Goal: Task Accomplishment & Management: Use online tool/utility

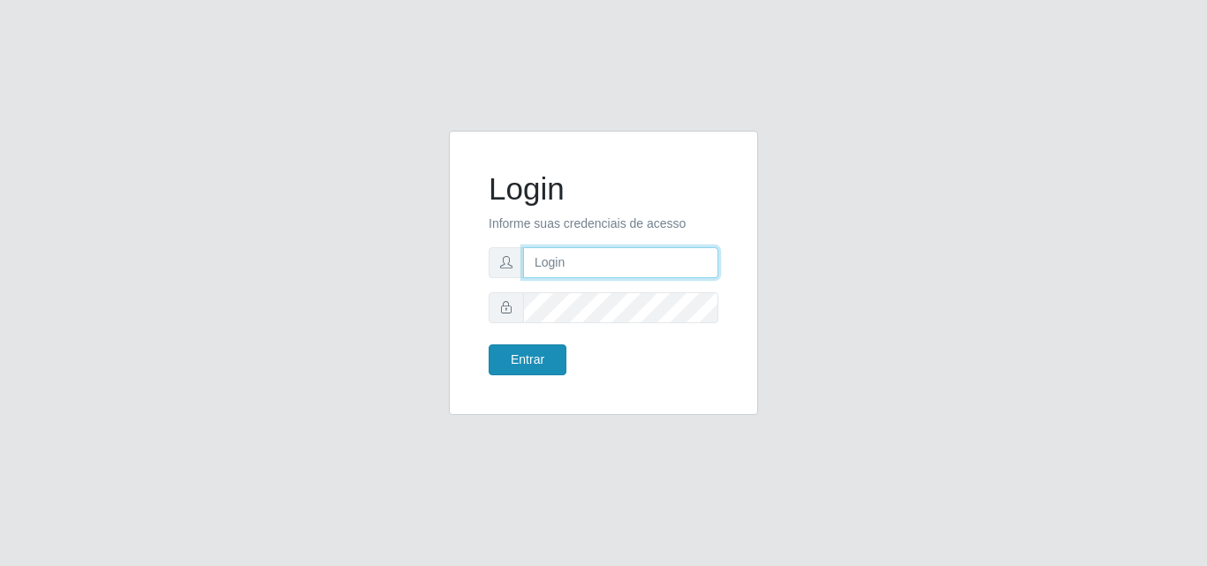
type input "[EMAIL_ADDRESS][DOMAIN_NAME]"
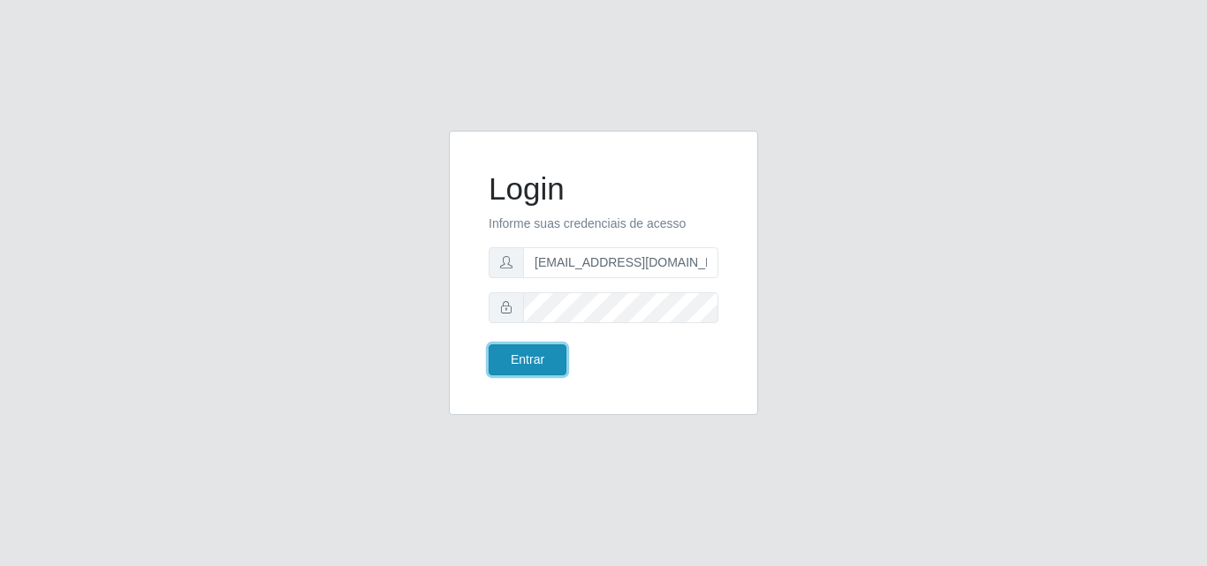
click at [542, 363] on button "Entrar" at bounding box center [527, 359] width 78 height 31
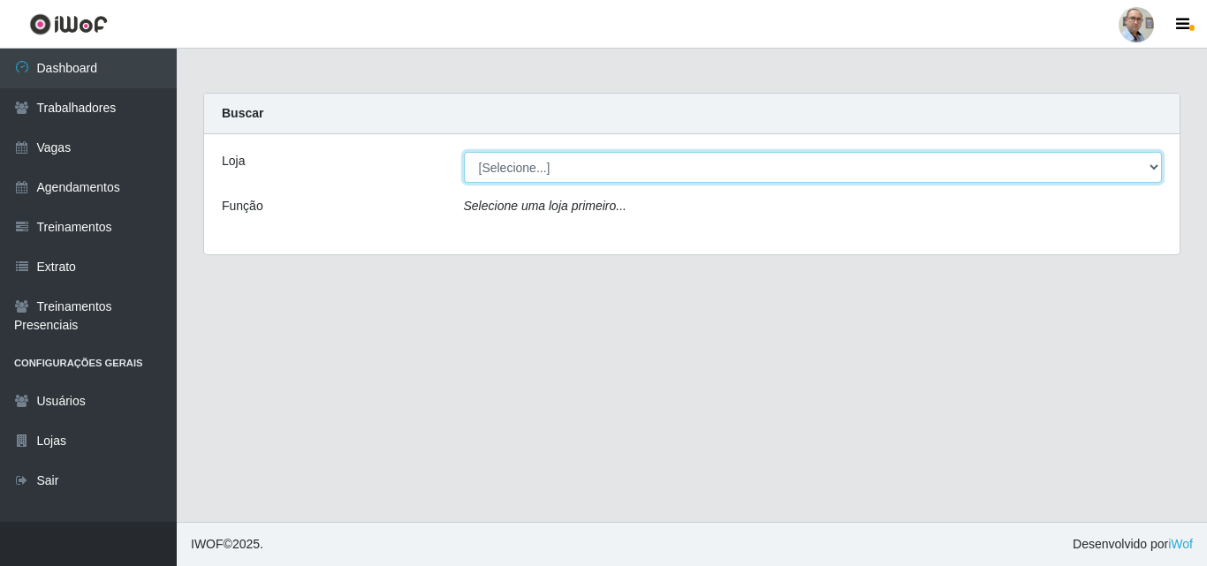
click at [698, 164] on select "[Selecione...] Mar Vermelho - Loja 04" at bounding box center [813, 167] width 699 height 31
select select "251"
click at [464, 152] on select "[Selecione...] Mar Vermelho - Loja 04" at bounding box center [813, 167] width 699 height 31
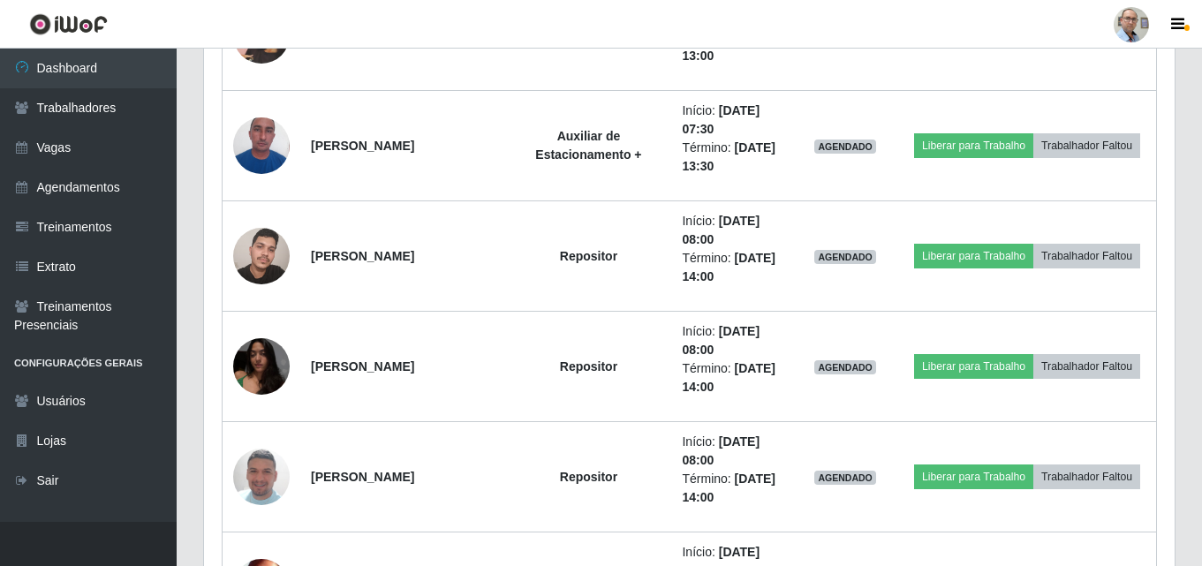
scroll to position [795, 0]
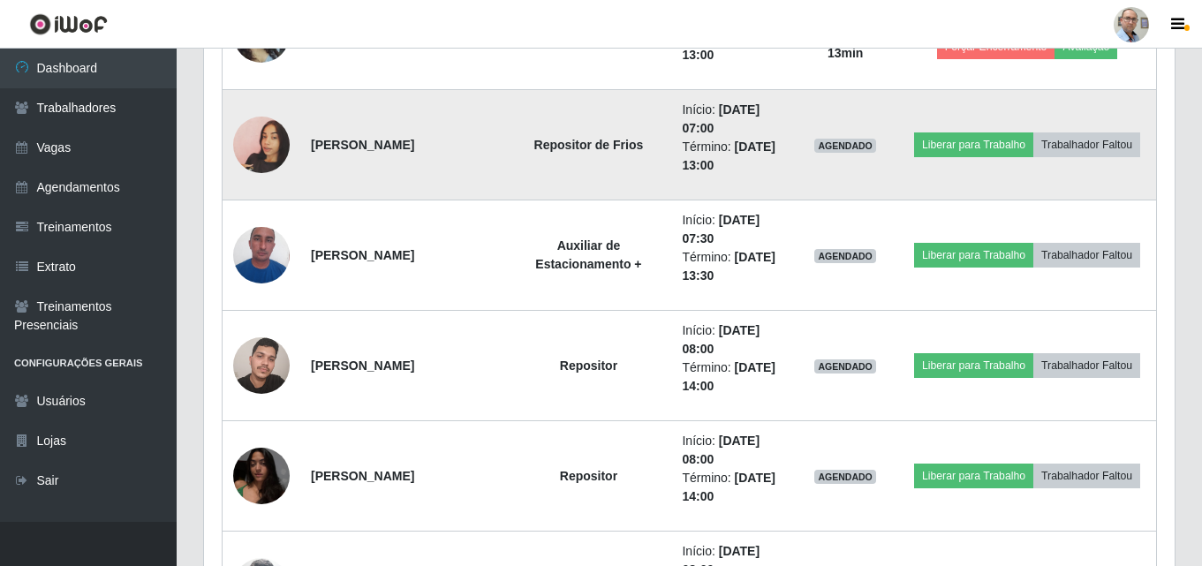
click at [276, 143] on img at bounding box center [261, 145] width 57 height 101
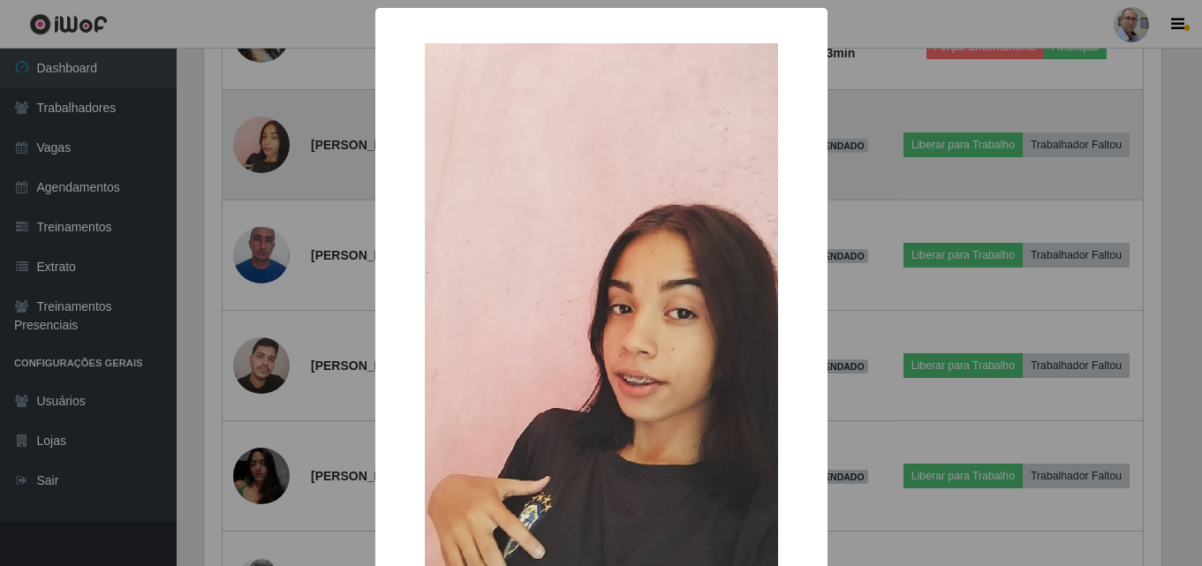
scroll to position [367, 962]
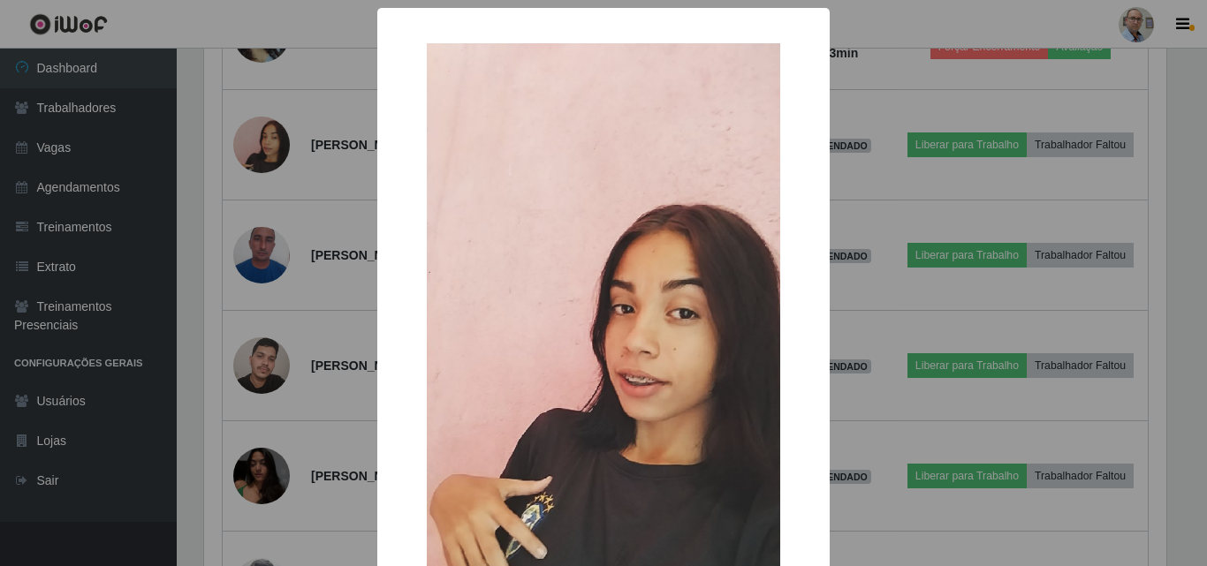
click at [324, 187] on div "× OK Cancel" at bounding box center [603, 283] width 1207 height 566
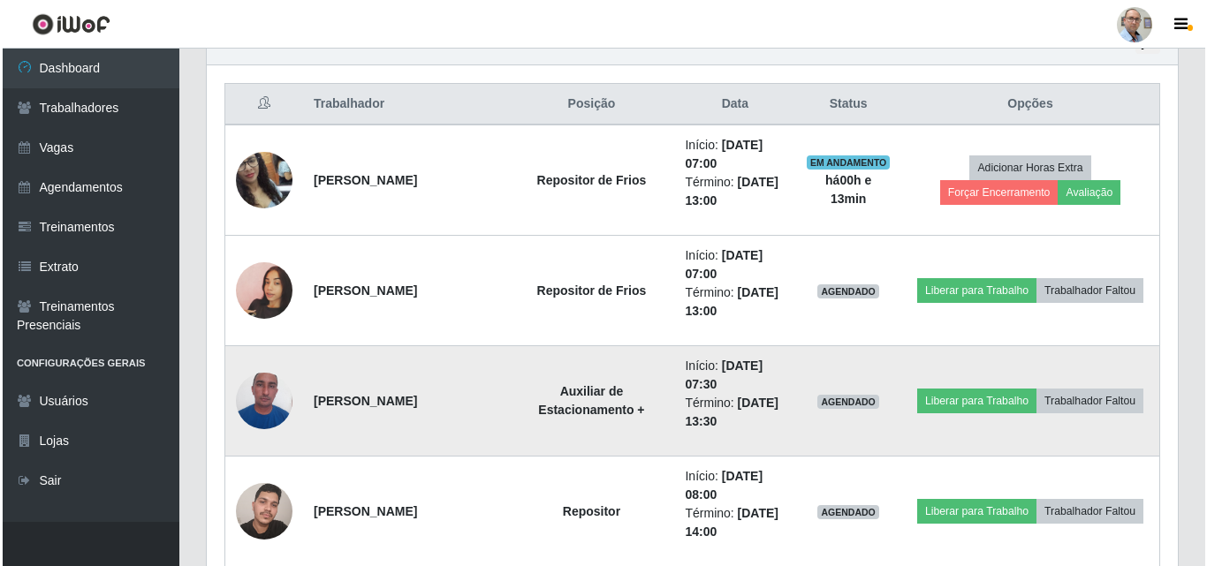
scroll to position [618, 0]
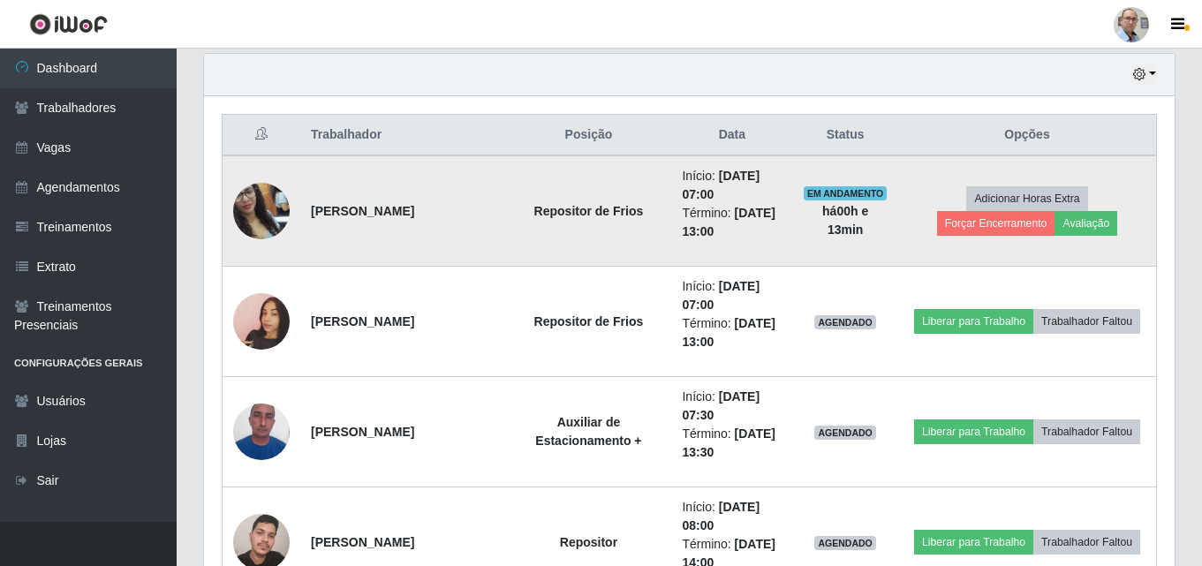
click at [254, 206] on img at bounding box center [261, 211] width 57 height 101
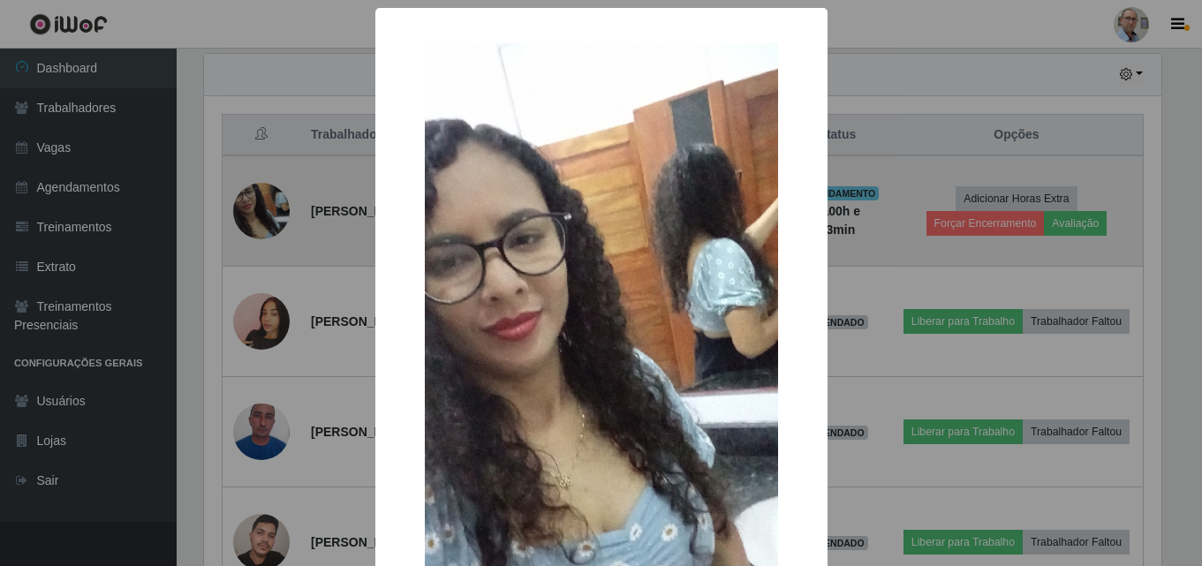
scroll to position [367, 962]
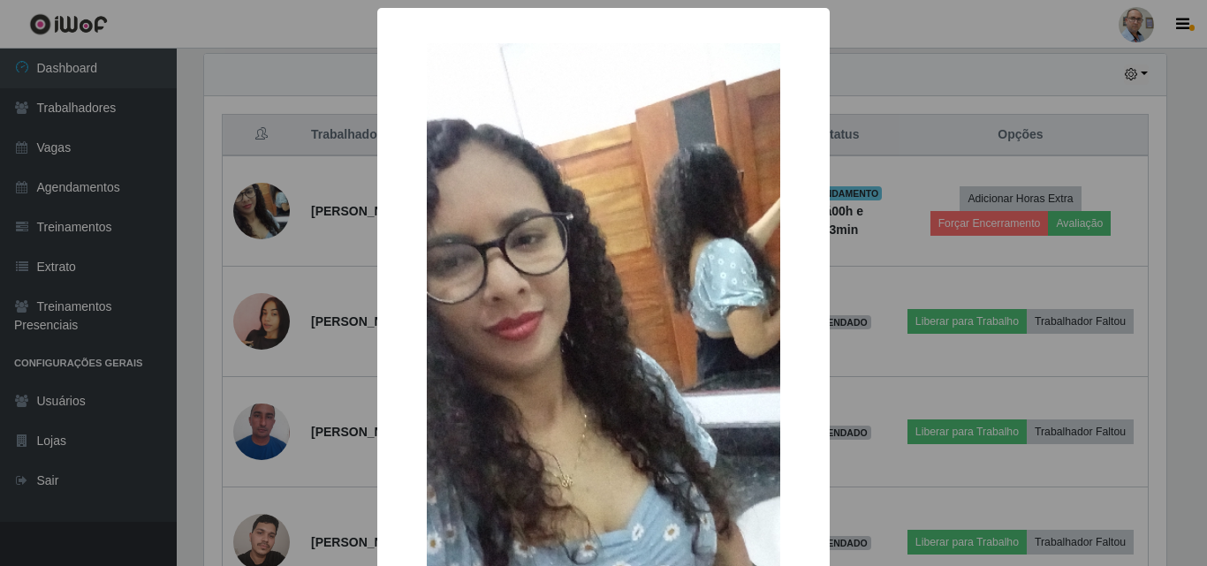
click at [325, 268] on div "× OK Cancel" at bounding box center [603, 283] width 1207 height 566
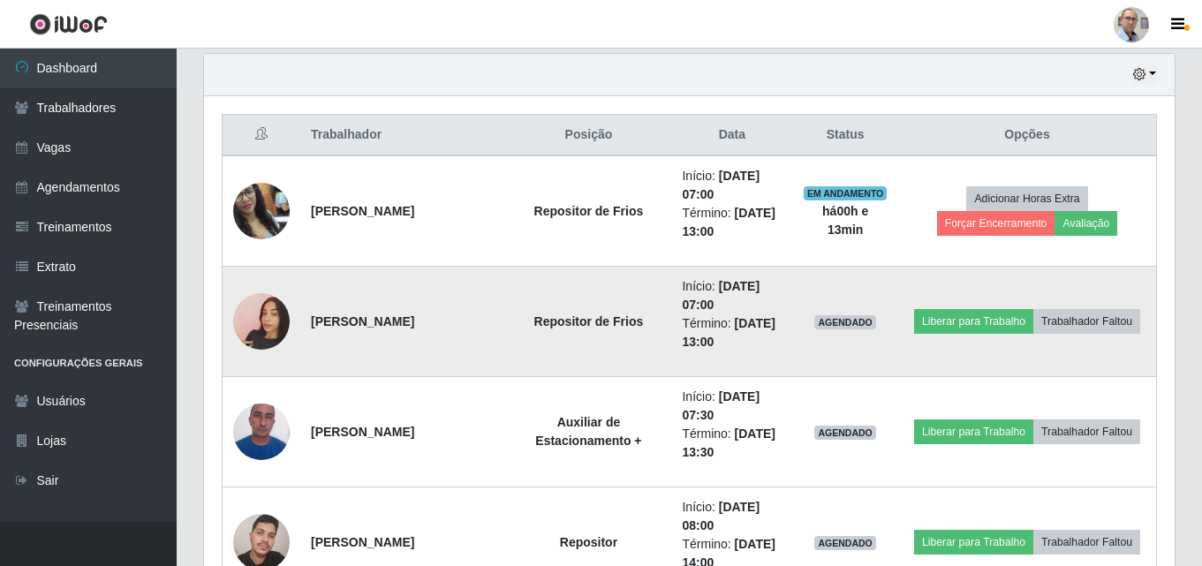
scroll to position [367, 971]
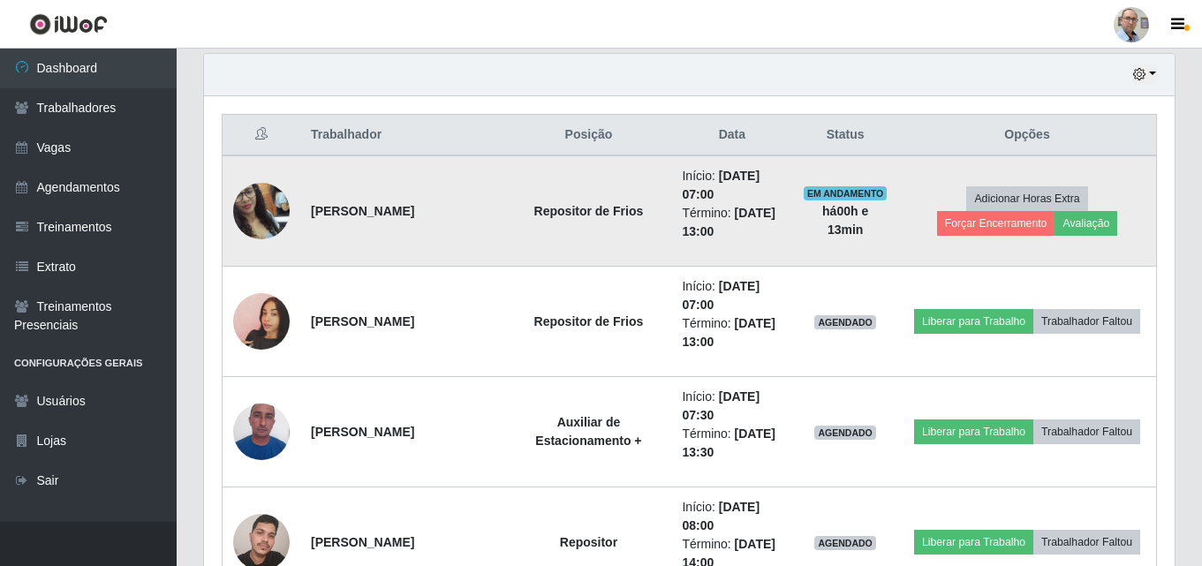
click at [256, 216] on img at bounding box center [261, 211] width 57 height 101
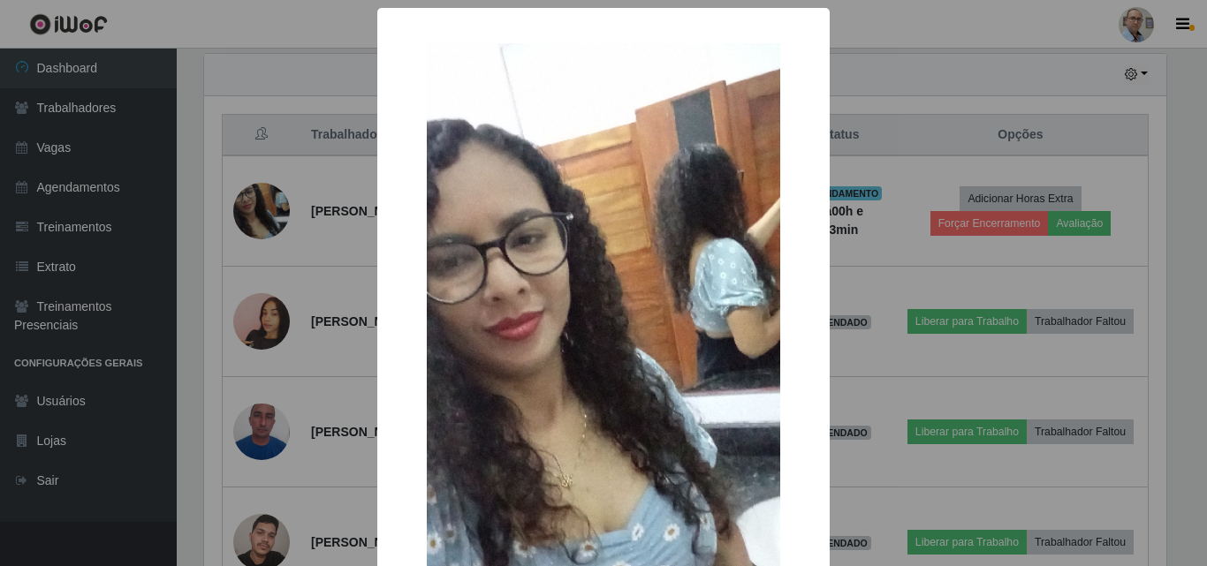
click at [311, 265] on div "× OK Cancel" at bounding box center [603, 283] width 1207 height 566
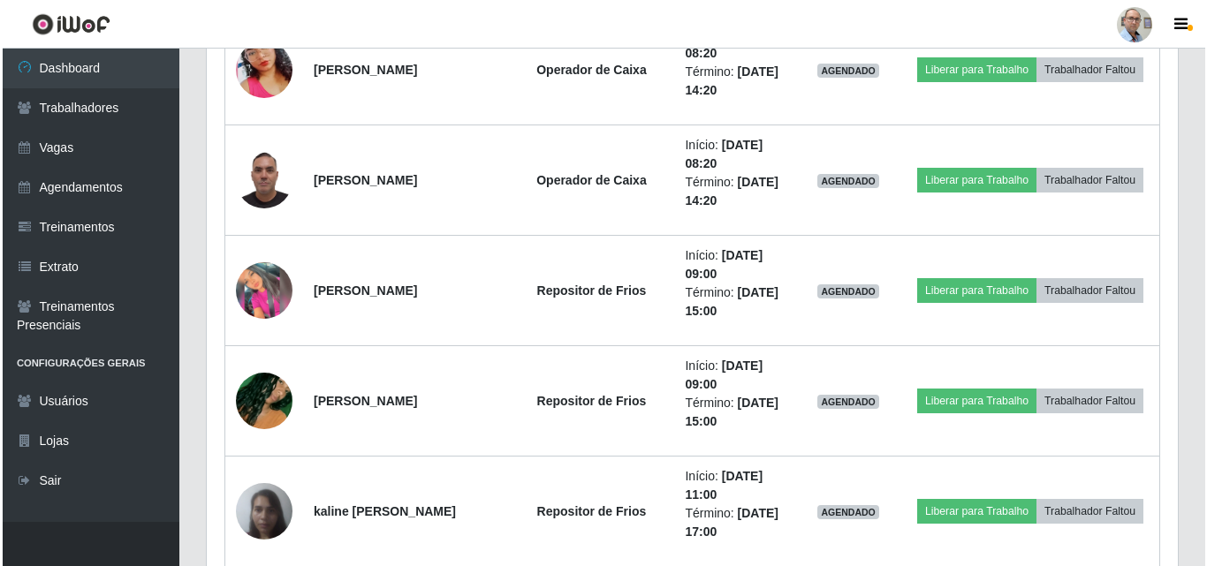
scroll to position [1943, 0]
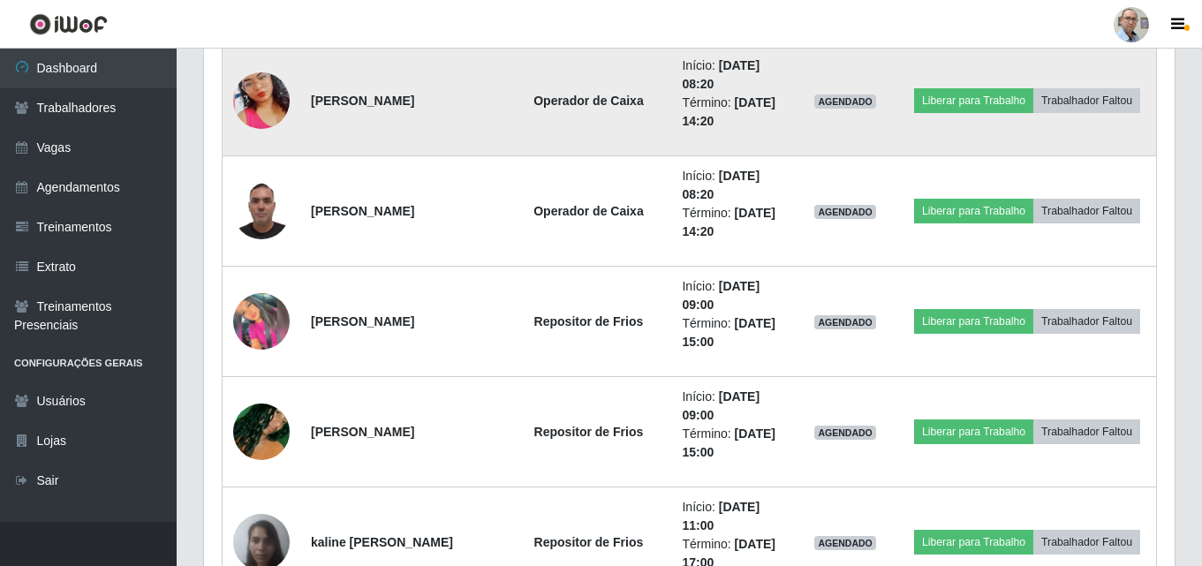
click at [274, 102] on img at bounding box center [261, 100] width 57 height 101
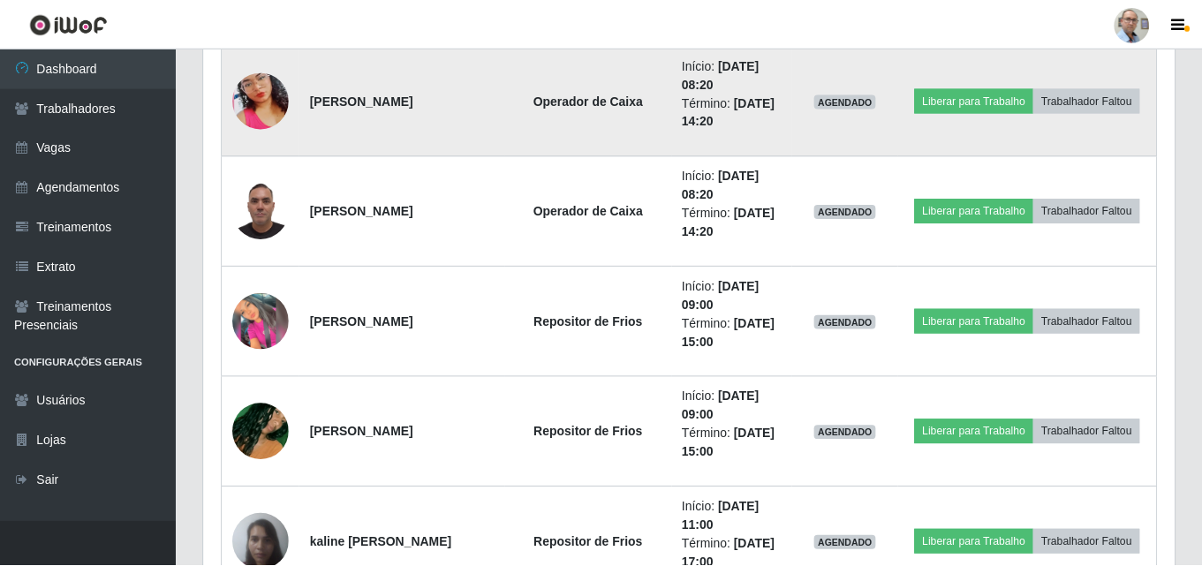
scroll to position [367, 962]
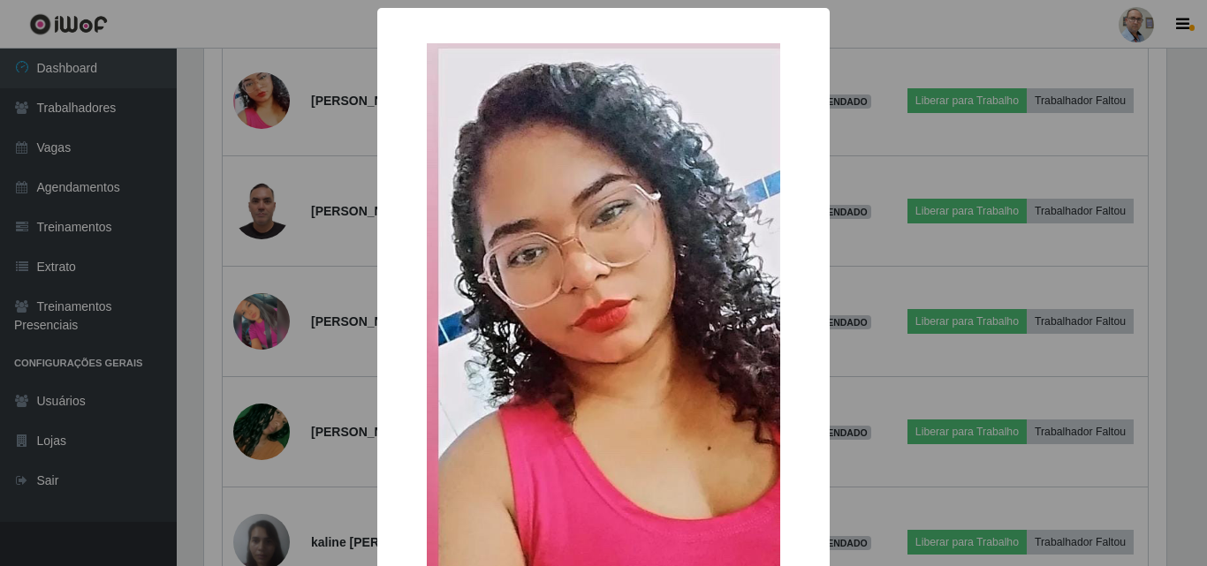
click at [344, 159] on div "× OK Cancel" at bounding box center [603, 283] width 1207 height 566
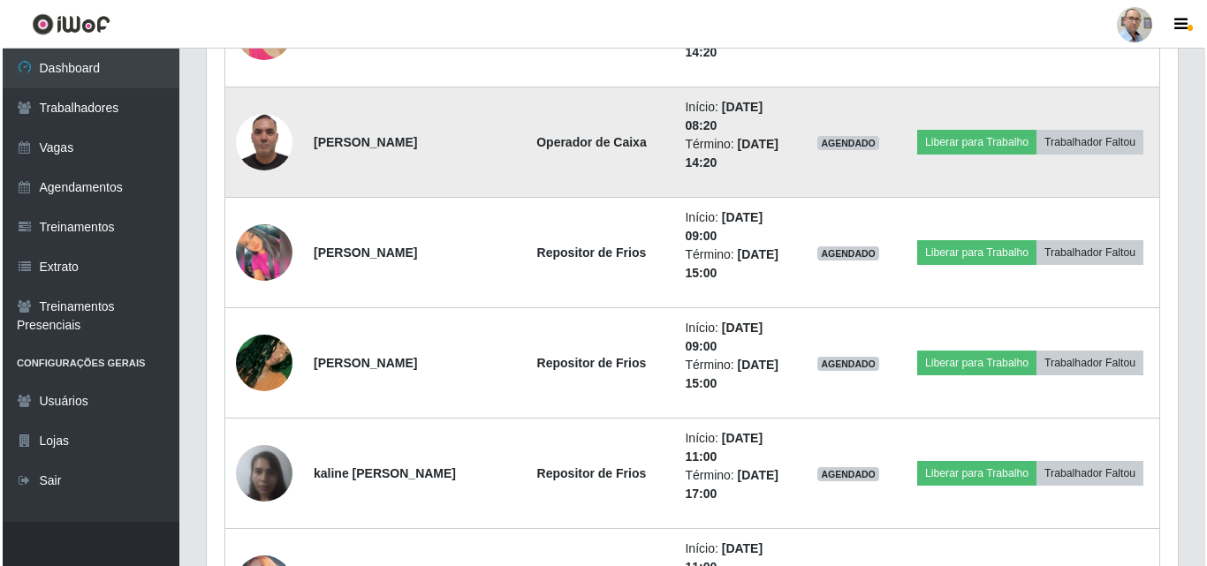
scroll to position [2032, 0]
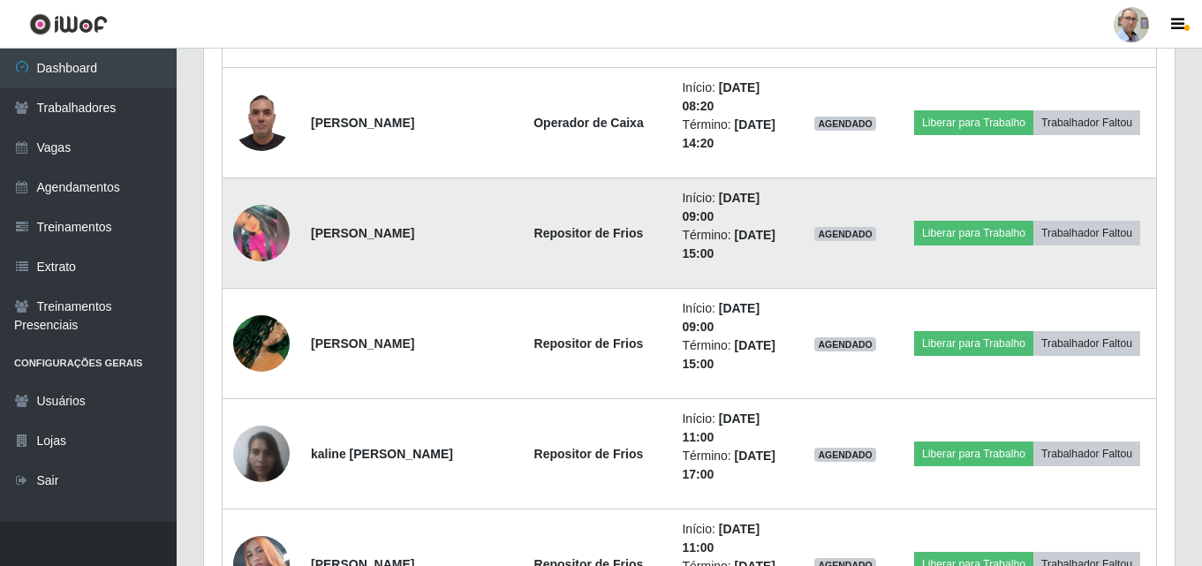
click at [261, 233] on img at bounding box center [261, 233] width 57 height 57
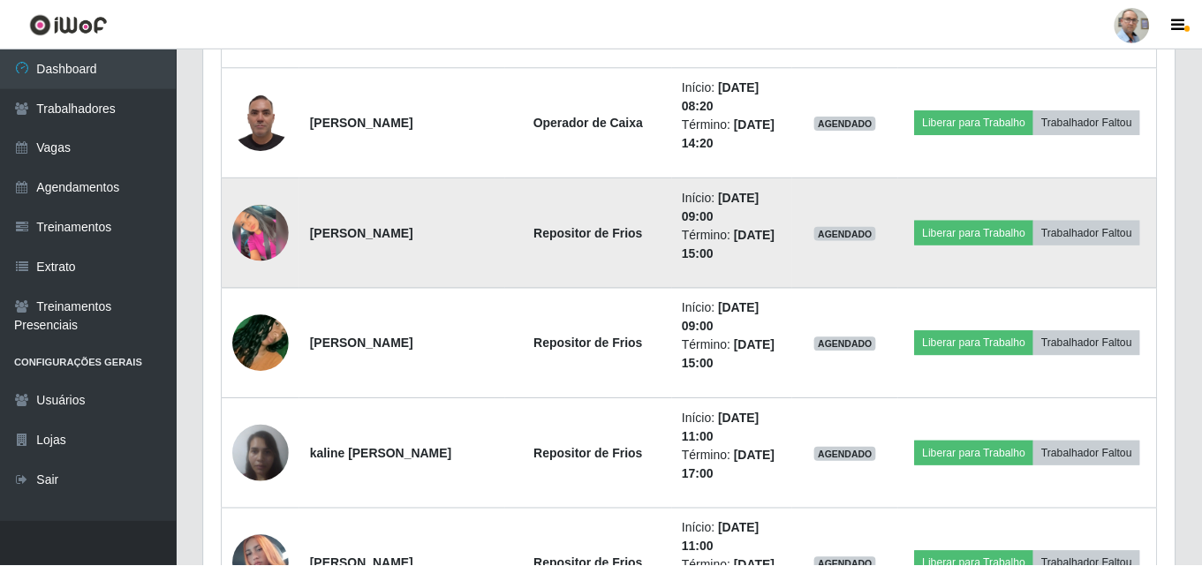
scroll to position [367, 962]
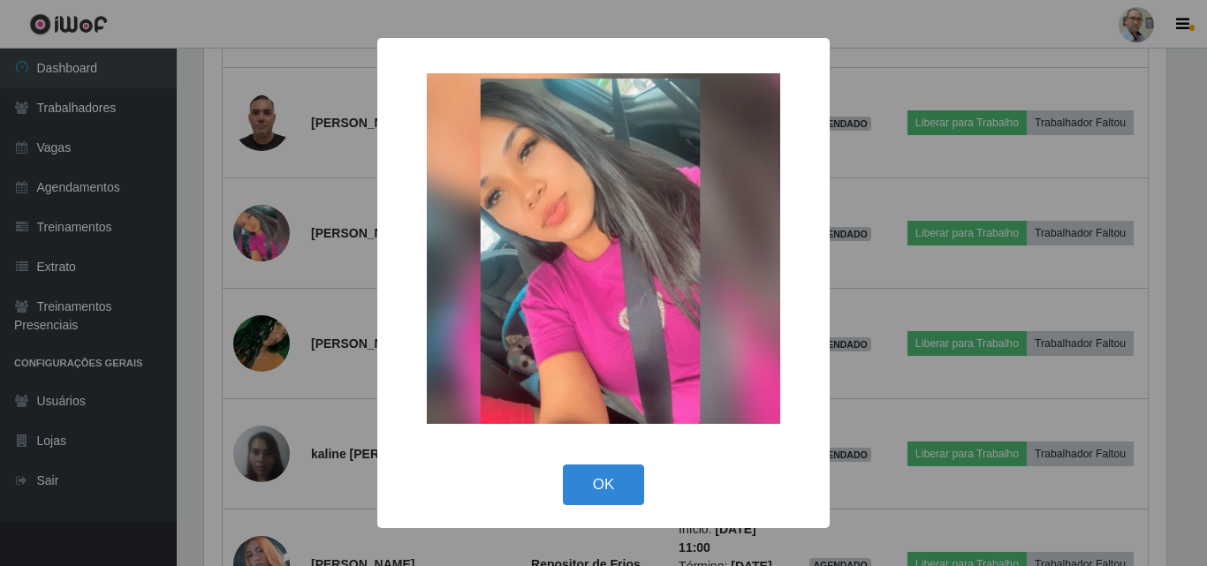
click at [308, 283] on div "× OK Cancel" at bounding box center [603, 283] width 1207 height 566
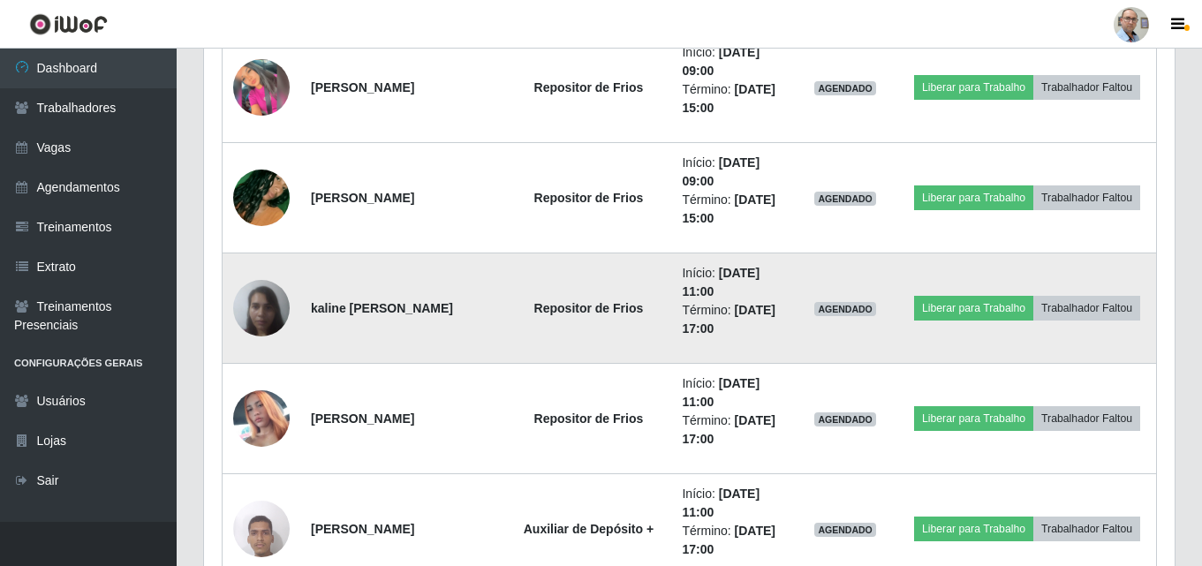
scroll to position [2208, 0]
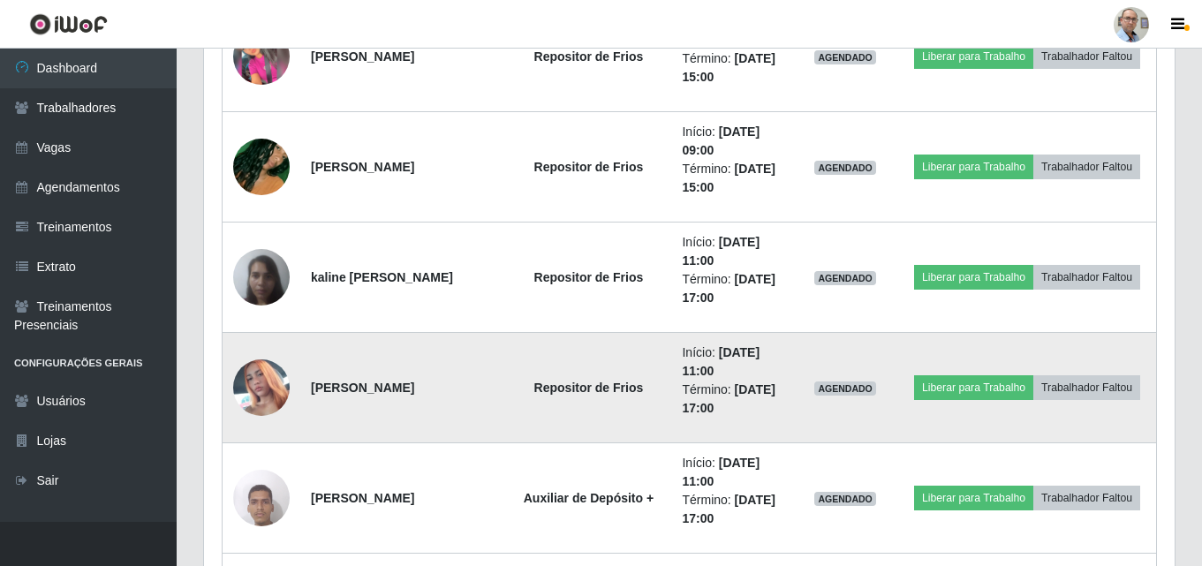
click at [254, 386] on img at bounding box center [261, 387] width 57 height 101
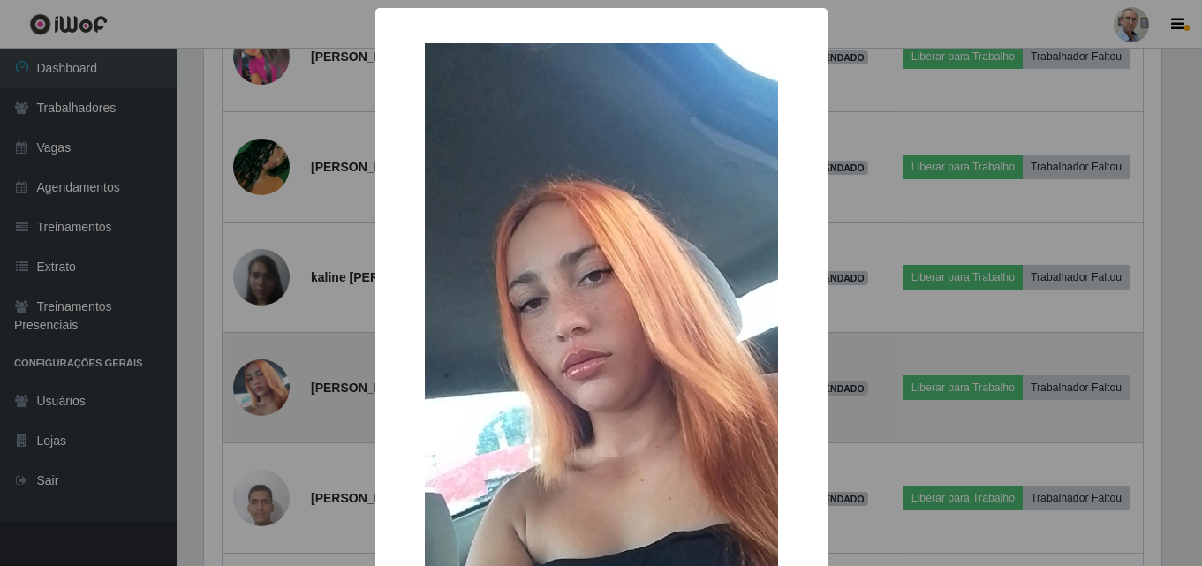
scroll to position [367, 962]
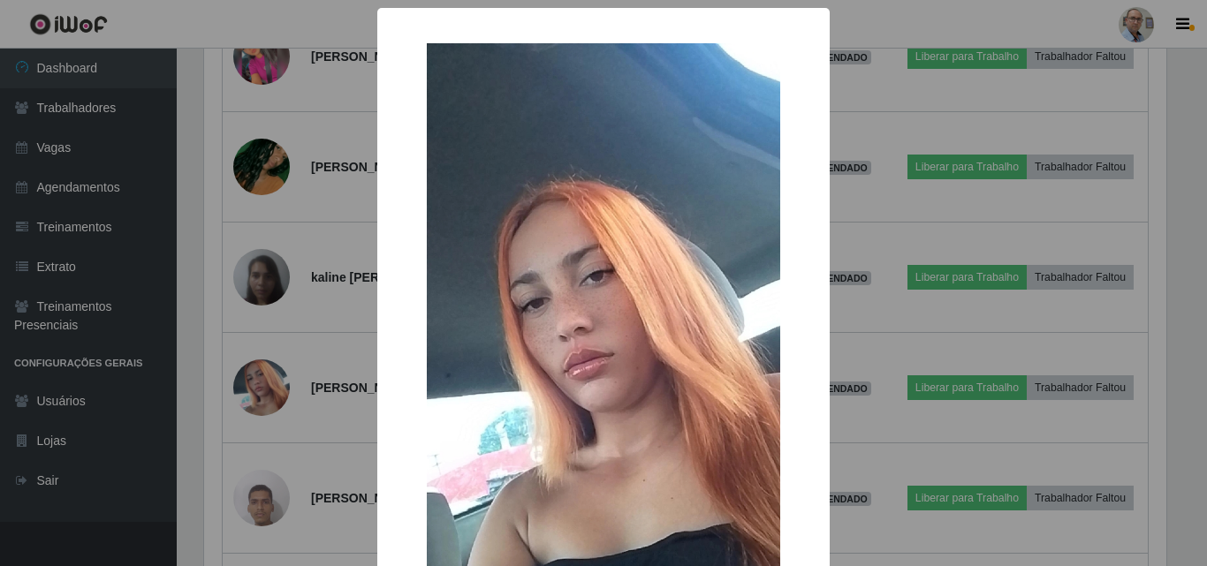
click at [303, 348] on div "× OK Cancel" at bounding box center [603, 283] width 1207 height 566
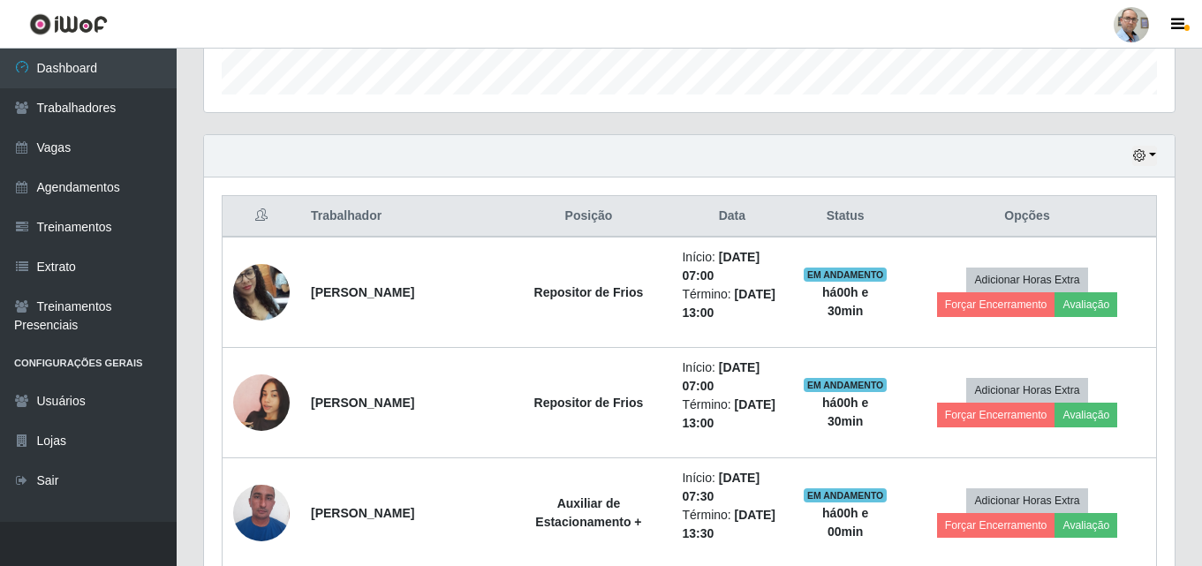
scroll to position [618, 0]
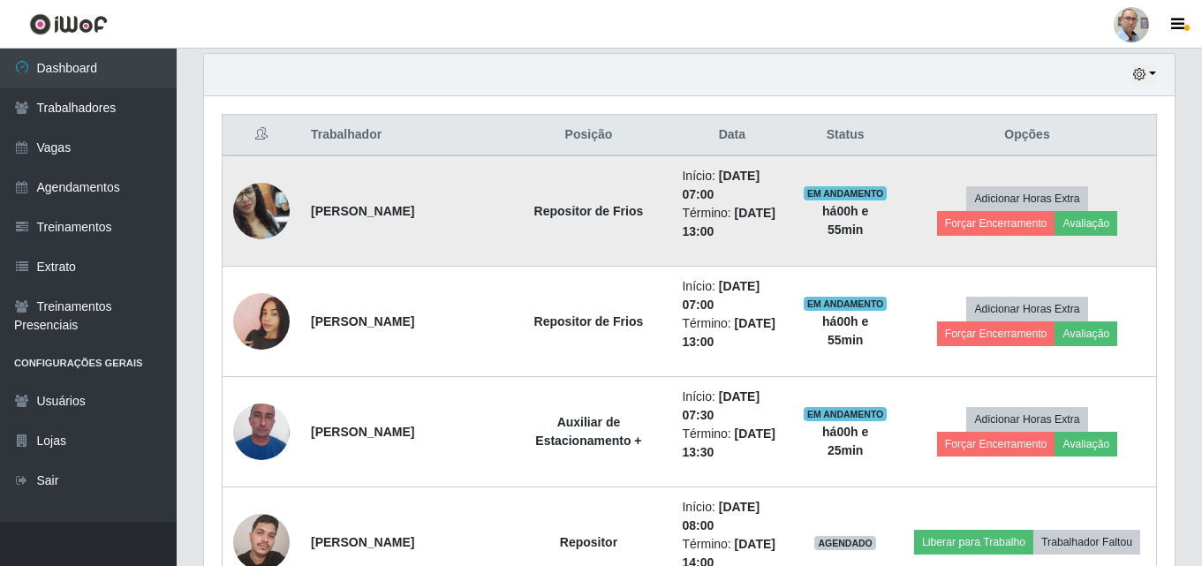
click at [270, 221] on img at bounding box center [261, 211] width 57 height 101
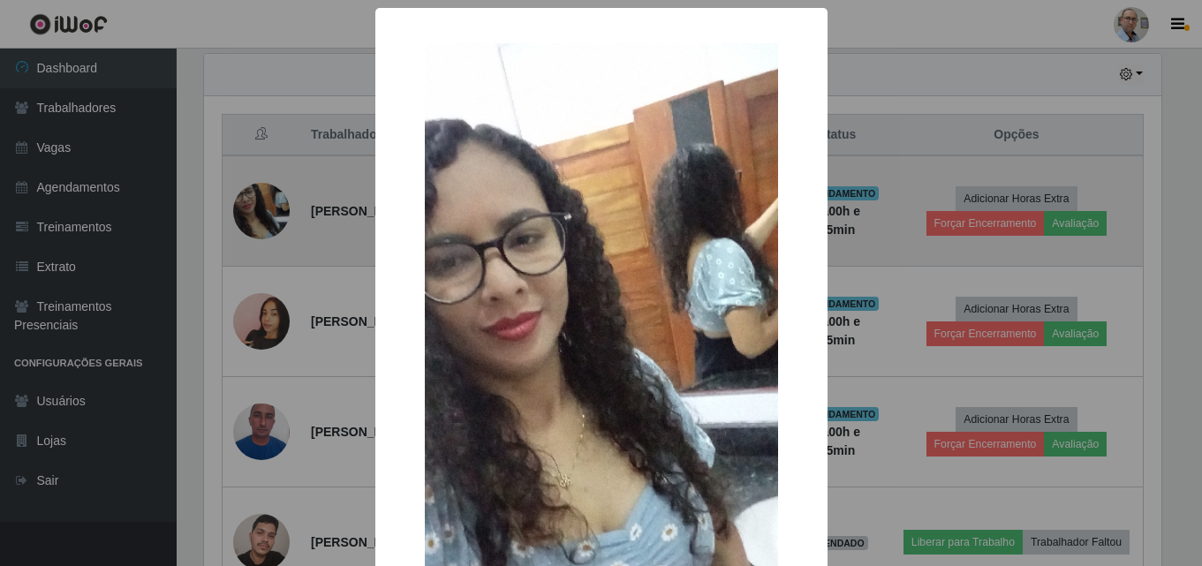
scroll to position [367, 962]
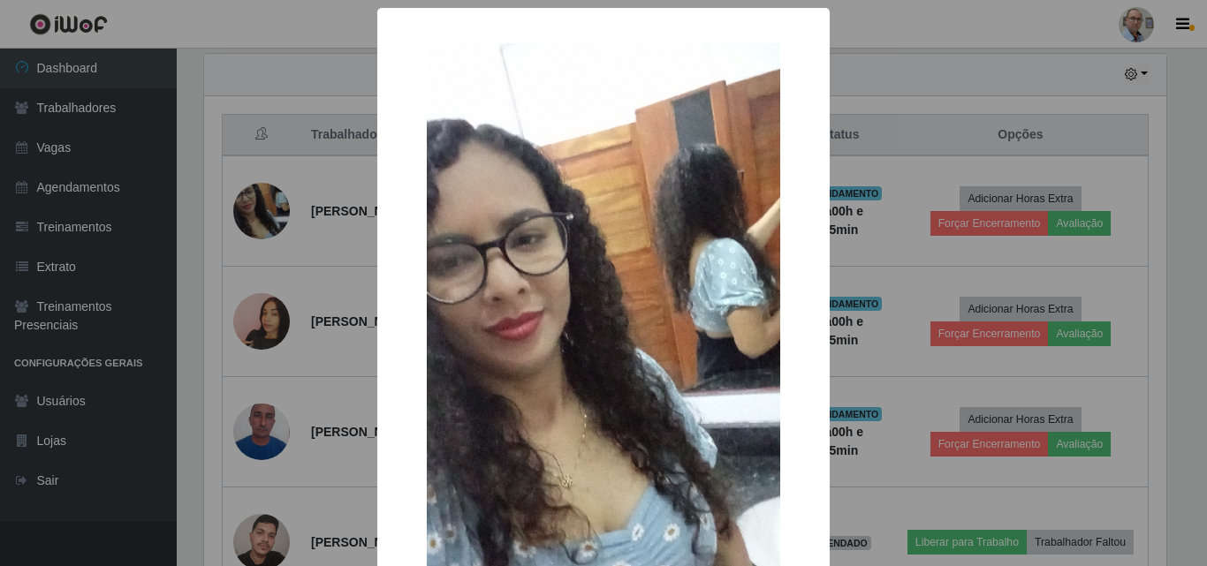
click at [332, 269] on div "× OK Cancel" at bounding box center [603, 283] width 1207 height 566
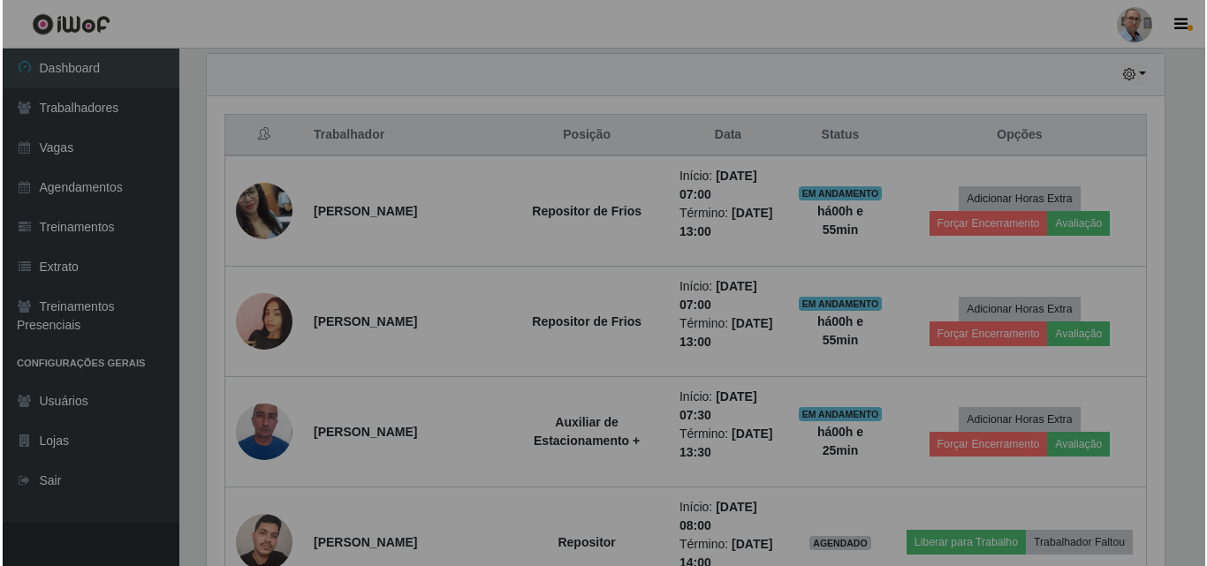
scroll to position [367, 971]
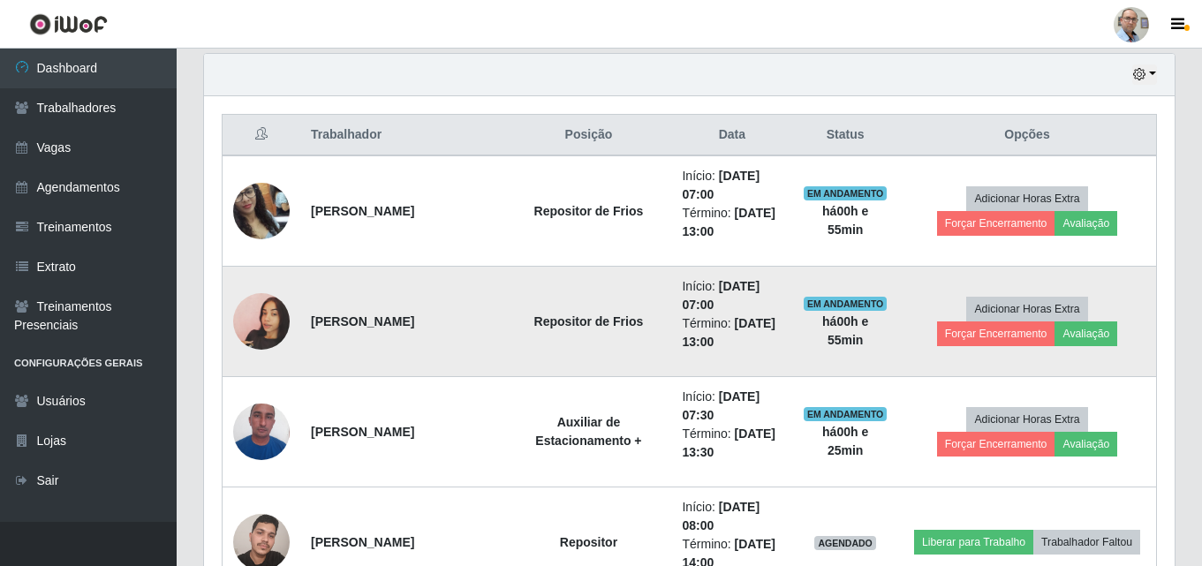
click at [263, 329] on img at bounding box center [261, 321] width 57 height 101
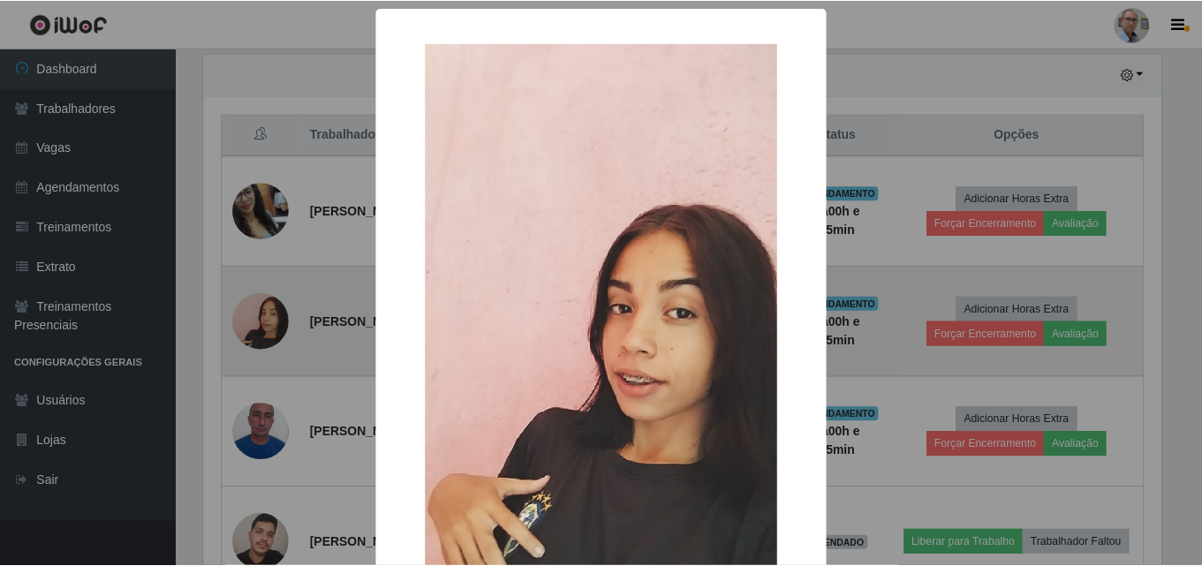
scroll to position [367, 962]
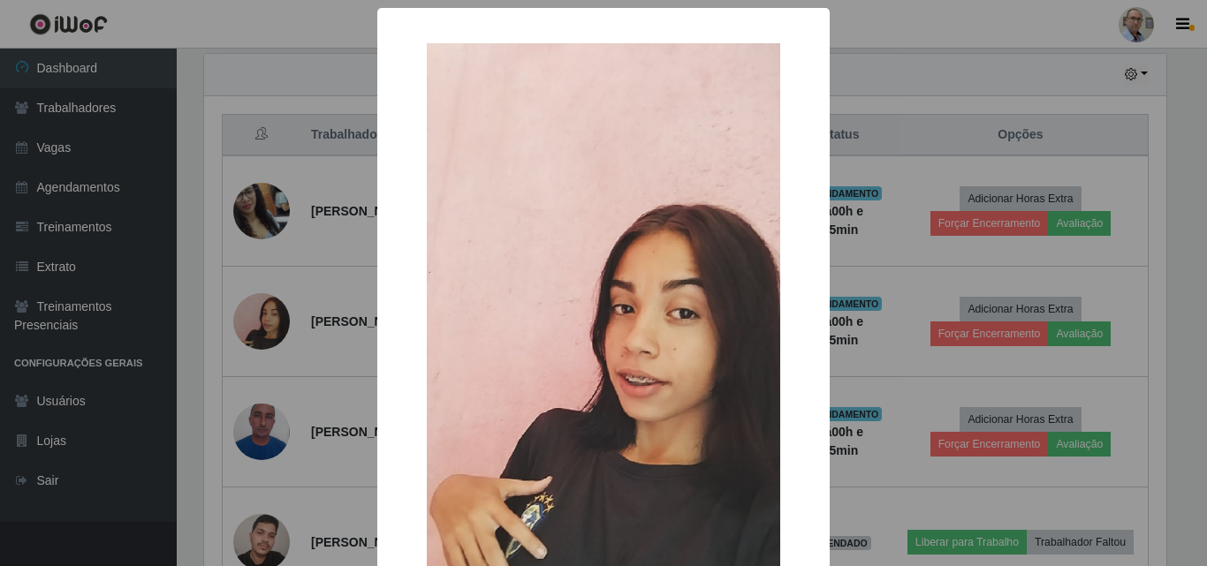
click at [337, 295] on div "× OK Cancel" at bounding box center [603, 283] width 1207 height 566
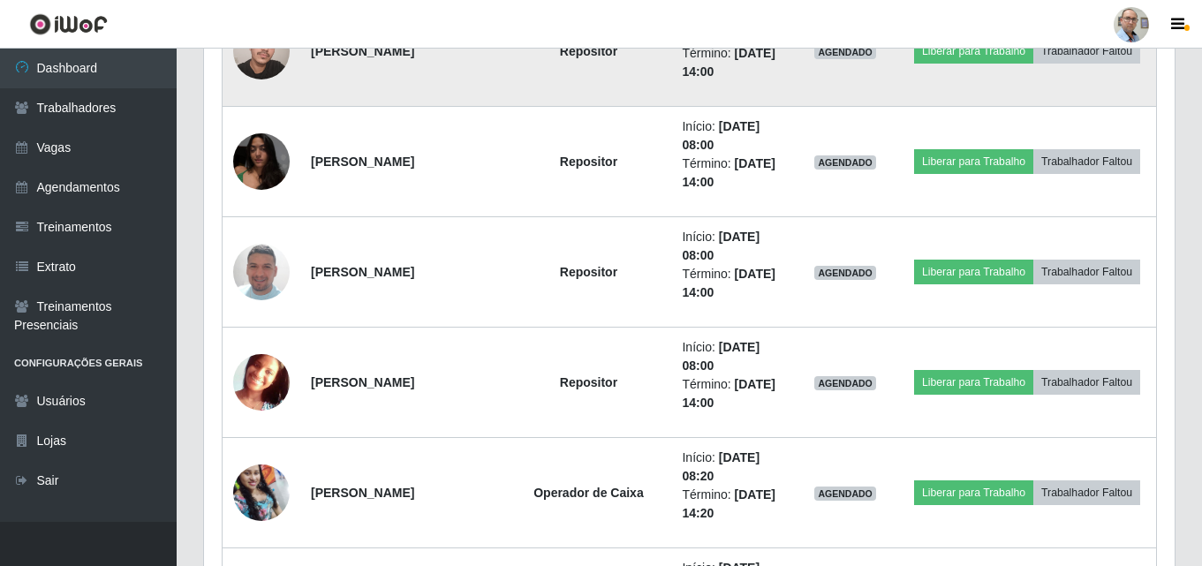
scroll to position [1148, 0]
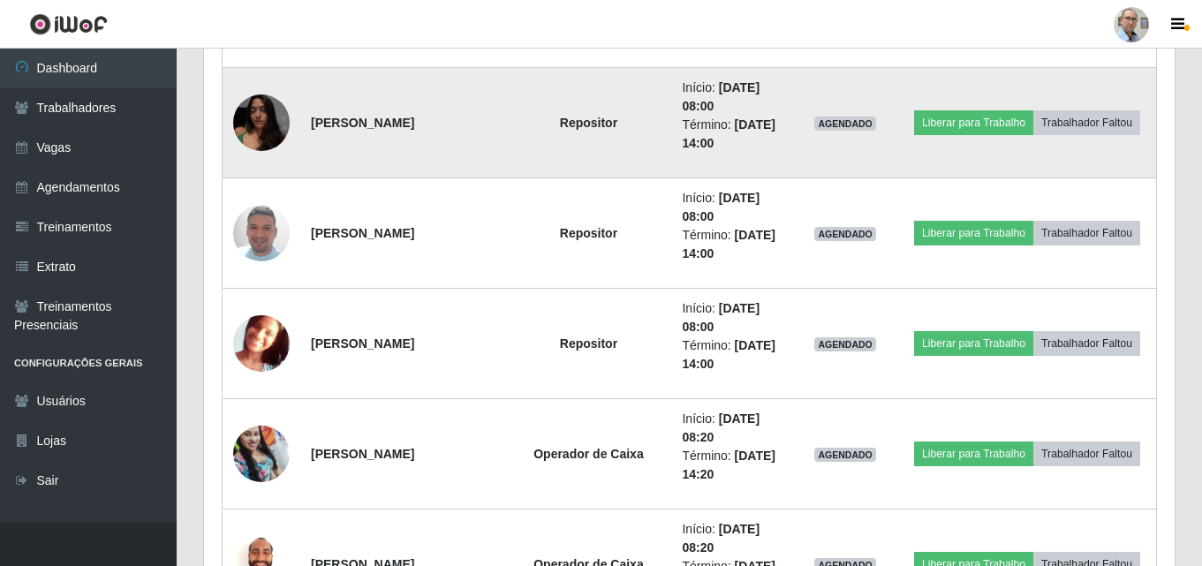
click at [247, 123] on img at bounding box center [261, 122] width 57 height 75
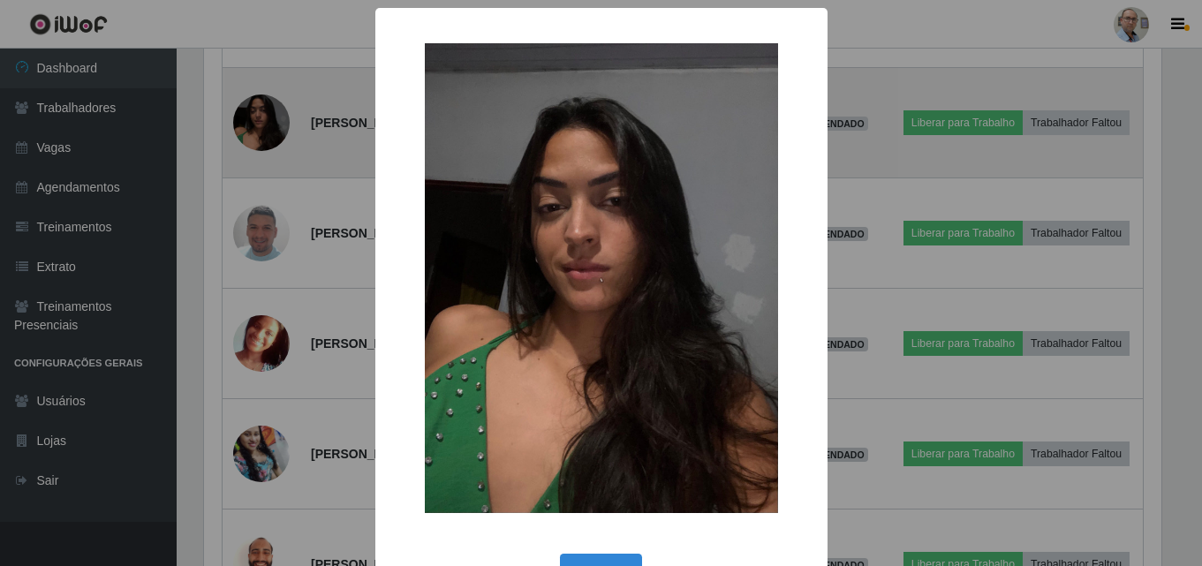
scroll to position [367, 962]
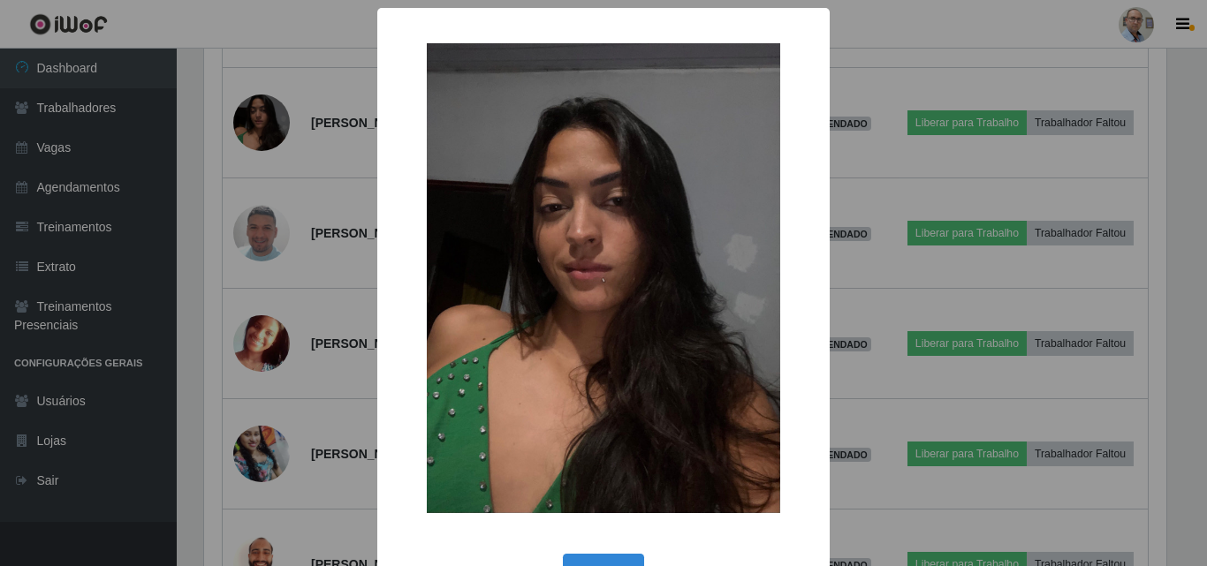
click at [285, 209] on div "× OK Cancel" at bounding box center [603, 283] width 1207 height 566
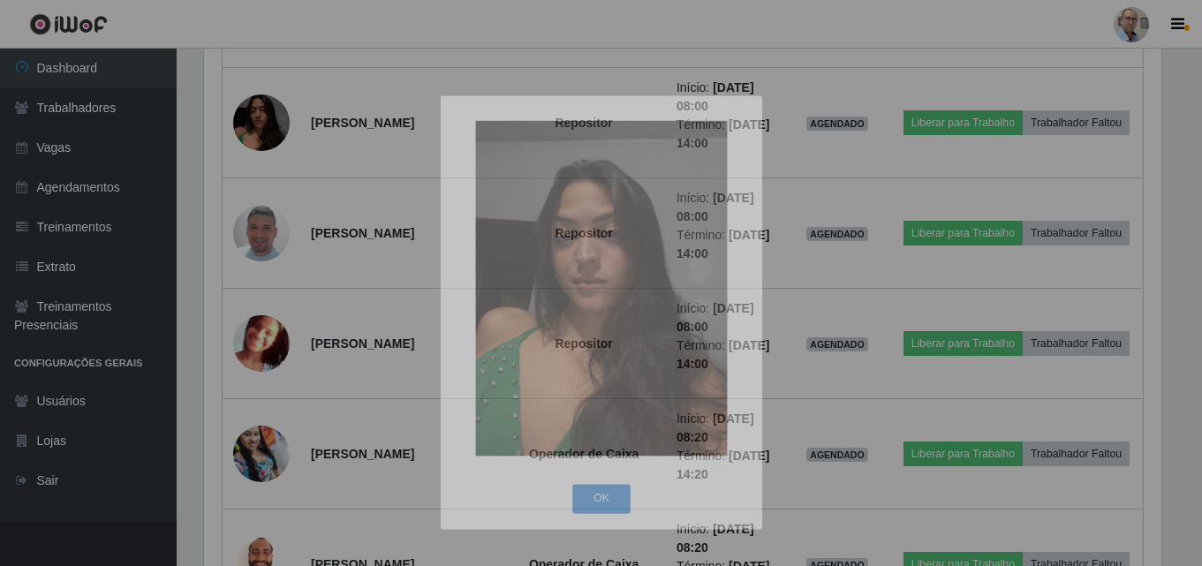
scroll to position [367, 971]
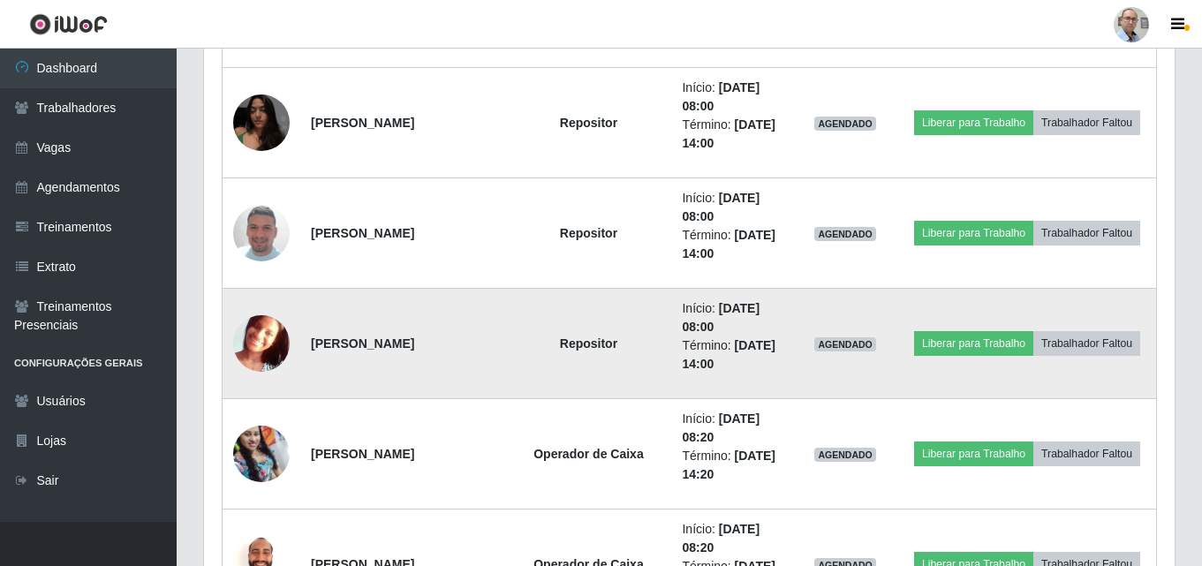
click at [248, 341] on img at bounding box center [261, 343] width 57 height 57
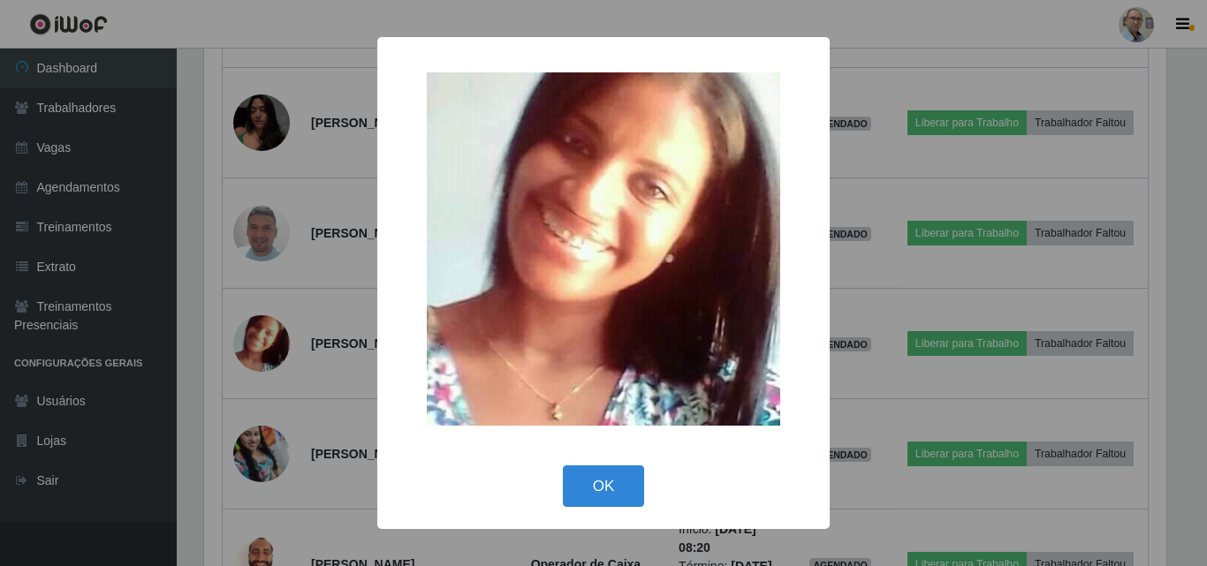
click at [291, 318] on div "× OK Cancel" at bounding box center [603, 283] width 1207 height 566
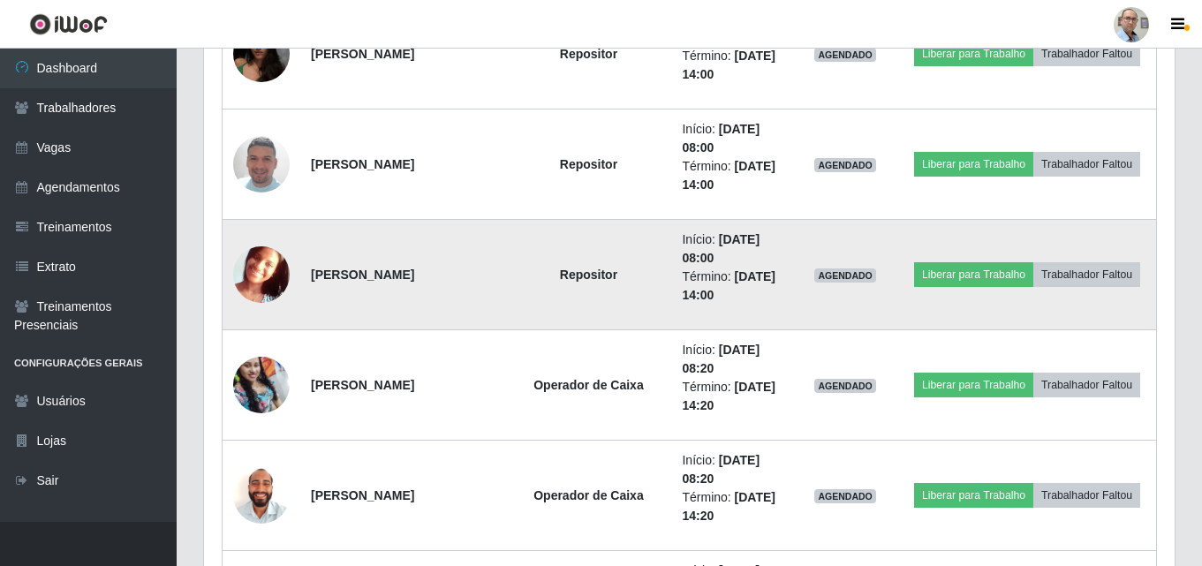
scroll to position [1237, 0]
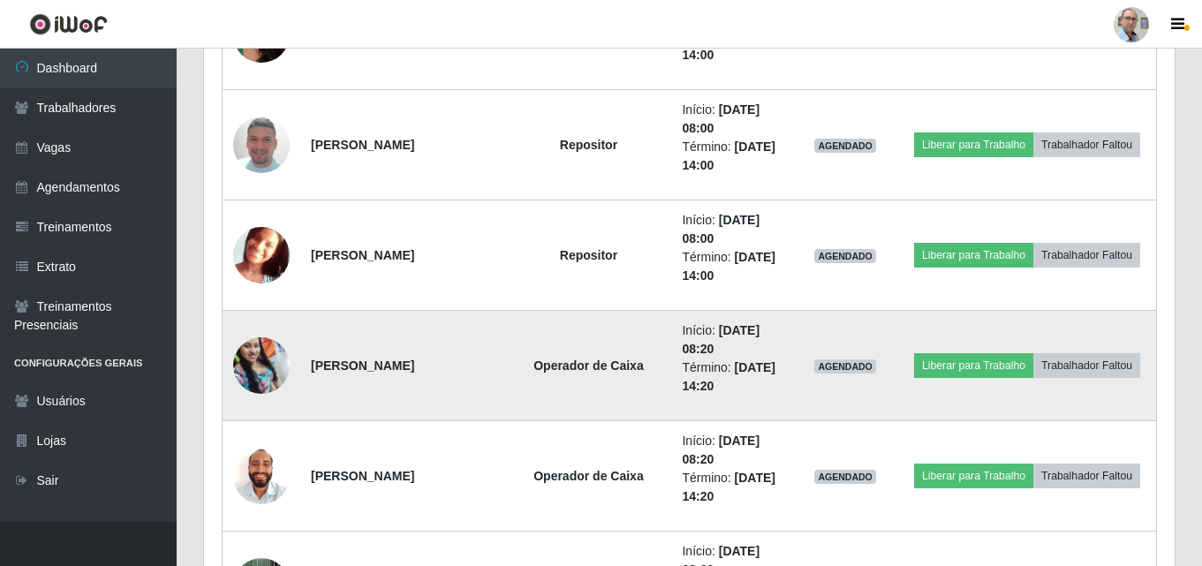
click at [254, 362] on img at bounding box center [261, 366] width 57 height 76
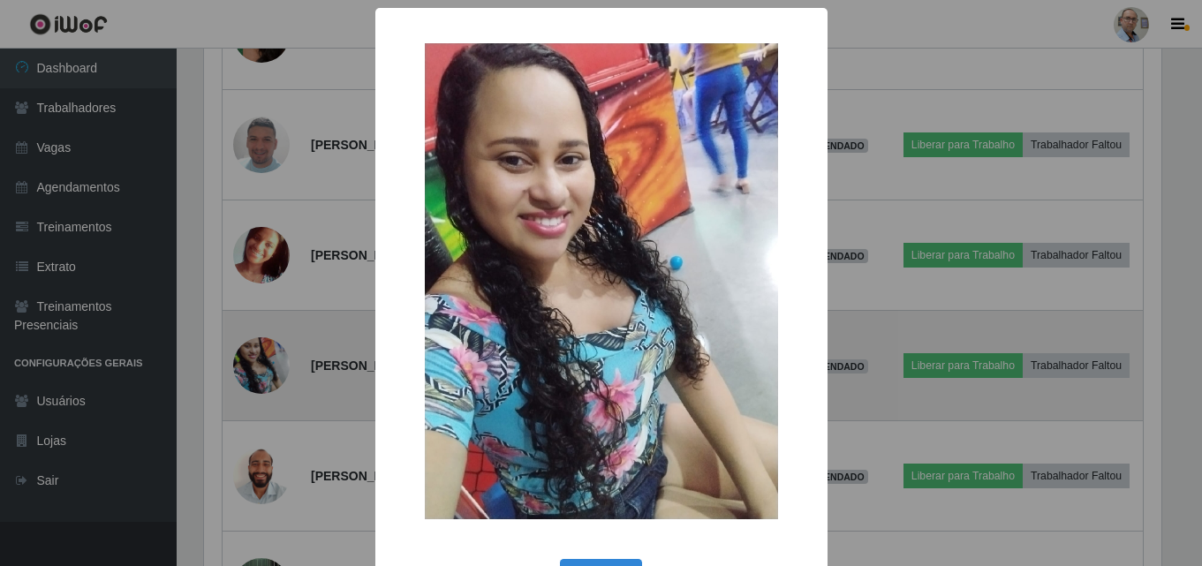
scroll to position [367, 962]
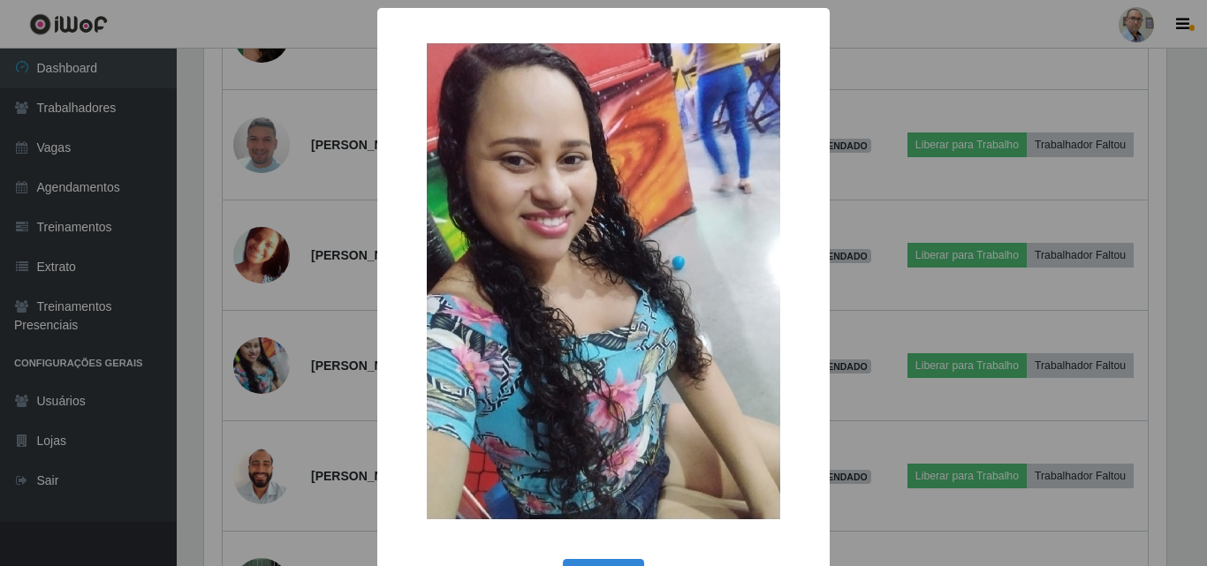
click at [307, 320] on div "× OK Cancel" at bounding box center [603, 283] width 1207 height 566
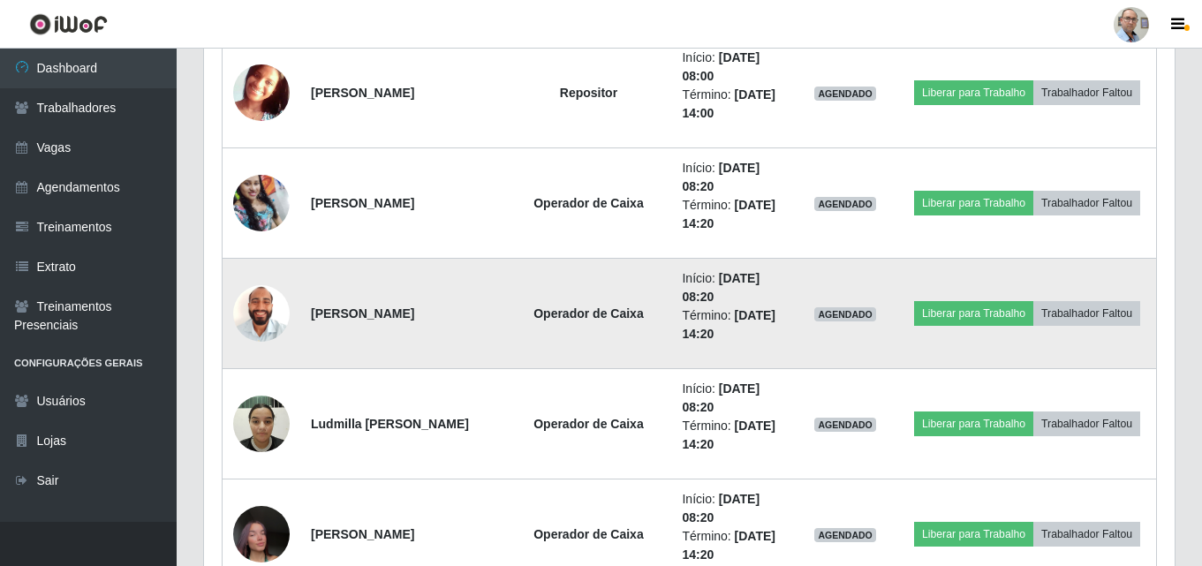
scroll to position [1413, 0]
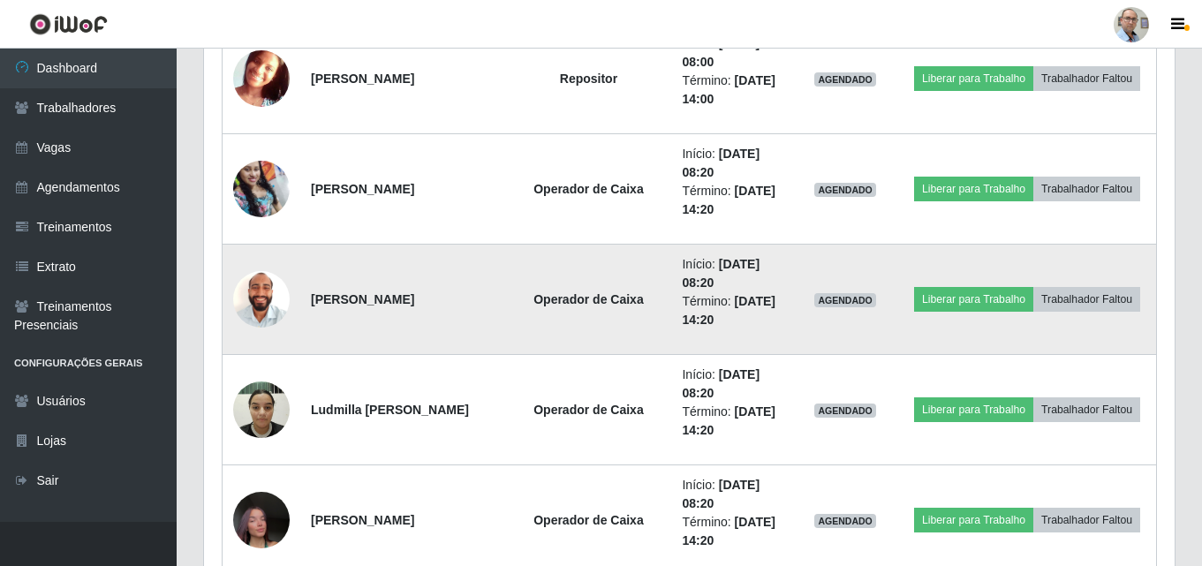
click at [262, 307] on img at bounding box center [261, 299] width 57 height 74
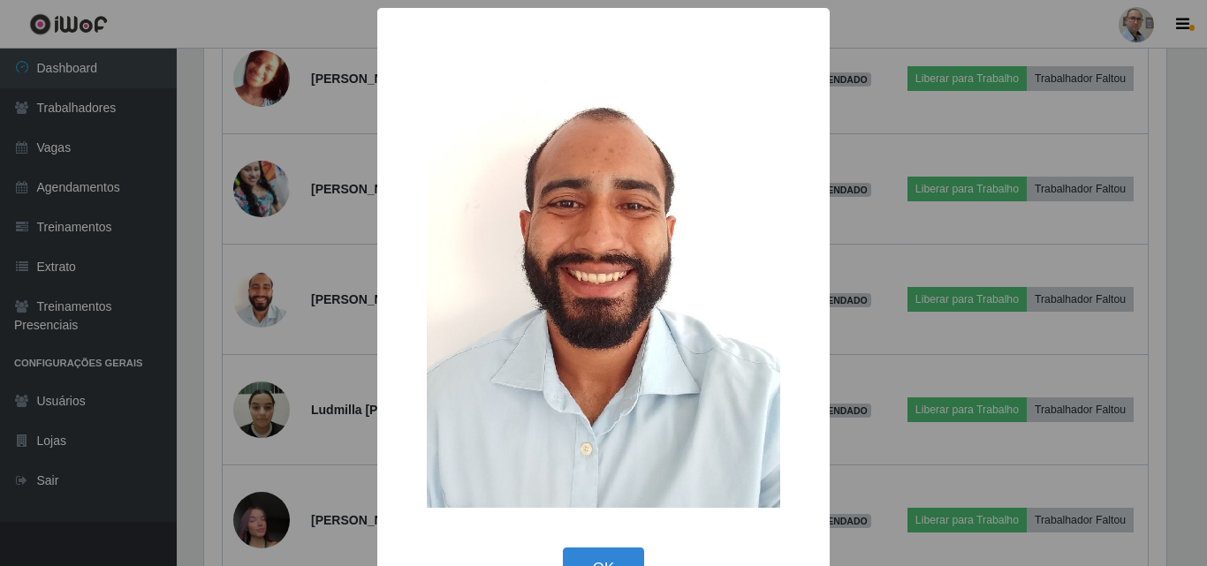
click at [307, 343] on div "× OK Cancel" at bounding box center [603, 283] width 1207 height 566
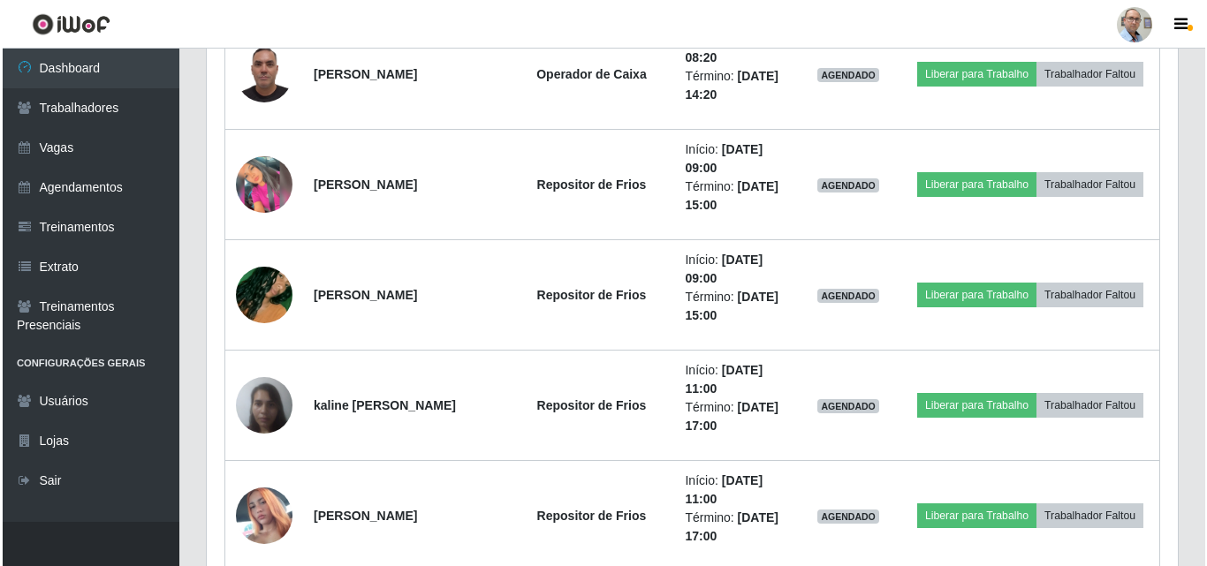
scroll to position [0, 0]
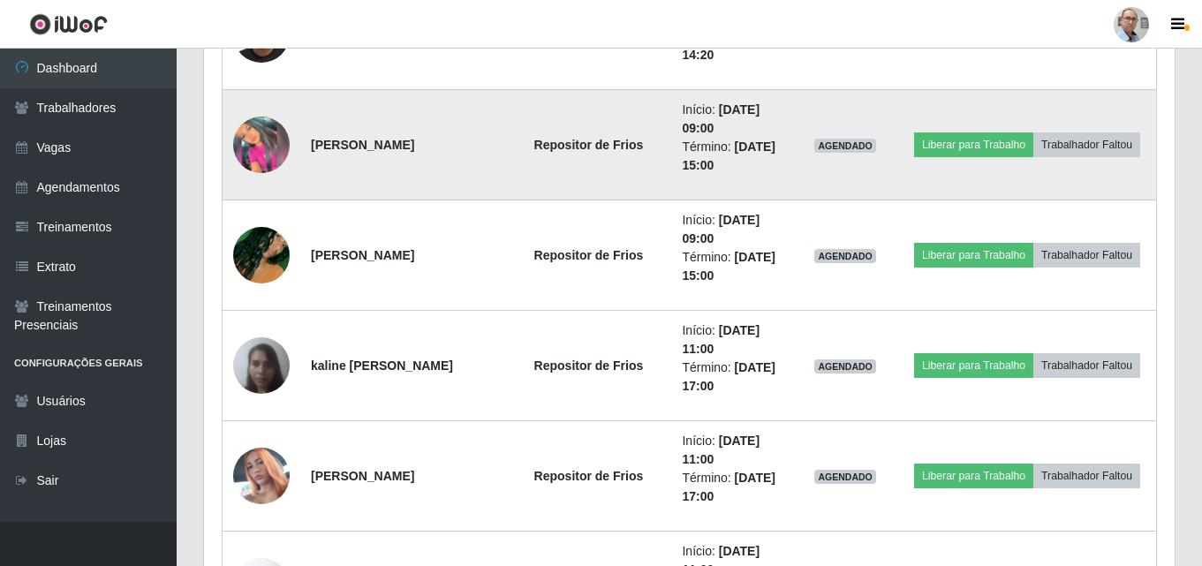
click at [261, 132] on img at bounding box center [261, 145] width 57 height 57
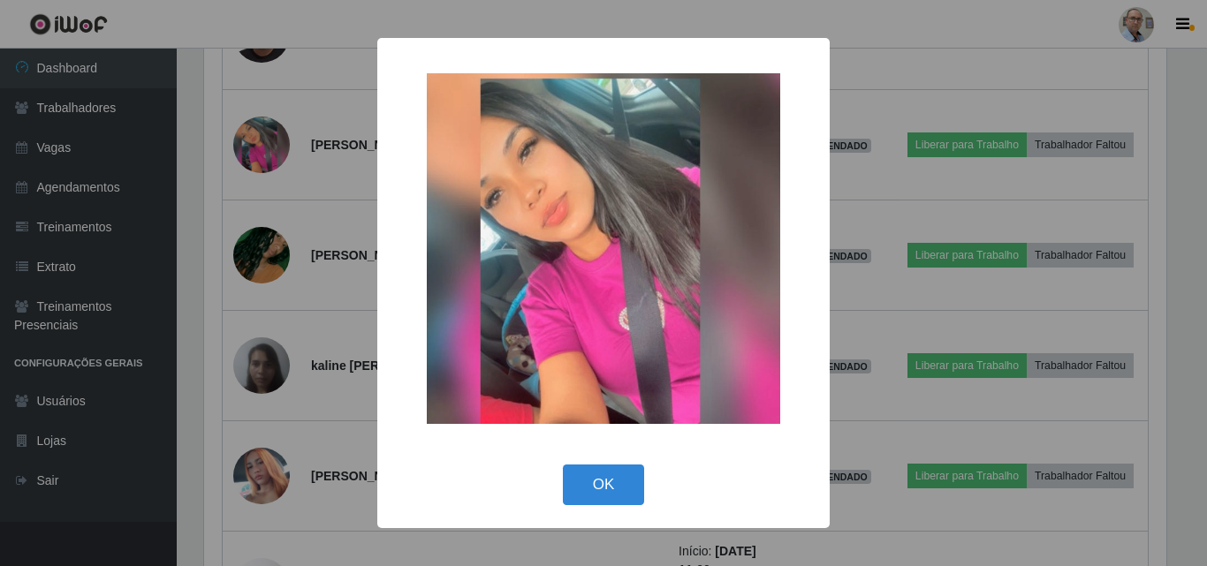
click at [324, 203] on div "× OK Cancel" at bounding box center [603, 283] width 1207 height 566
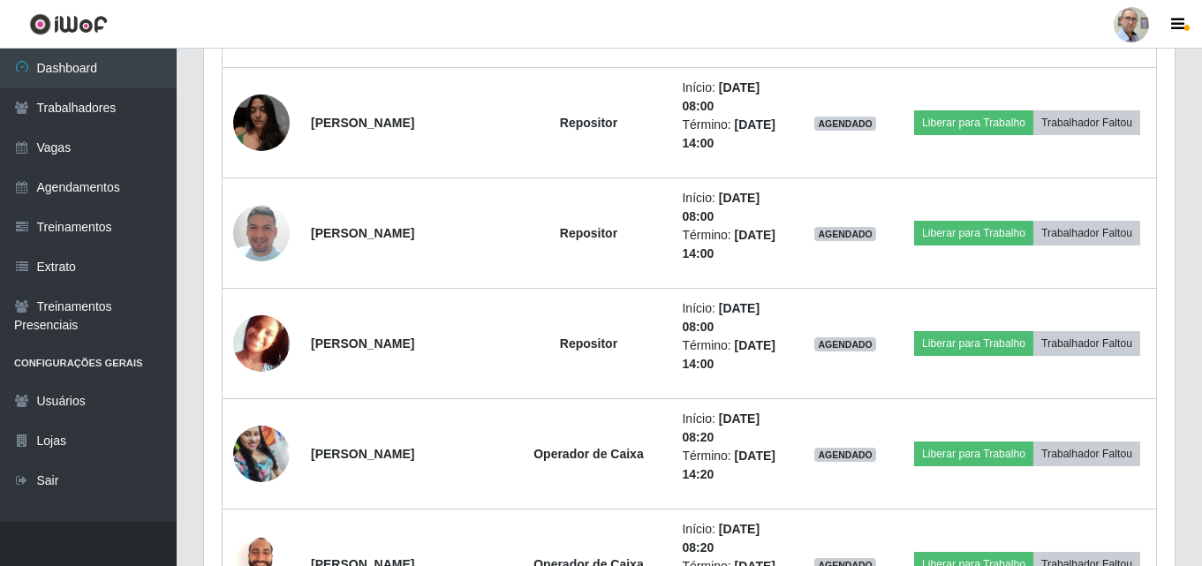
scroll to position [1060, 0]
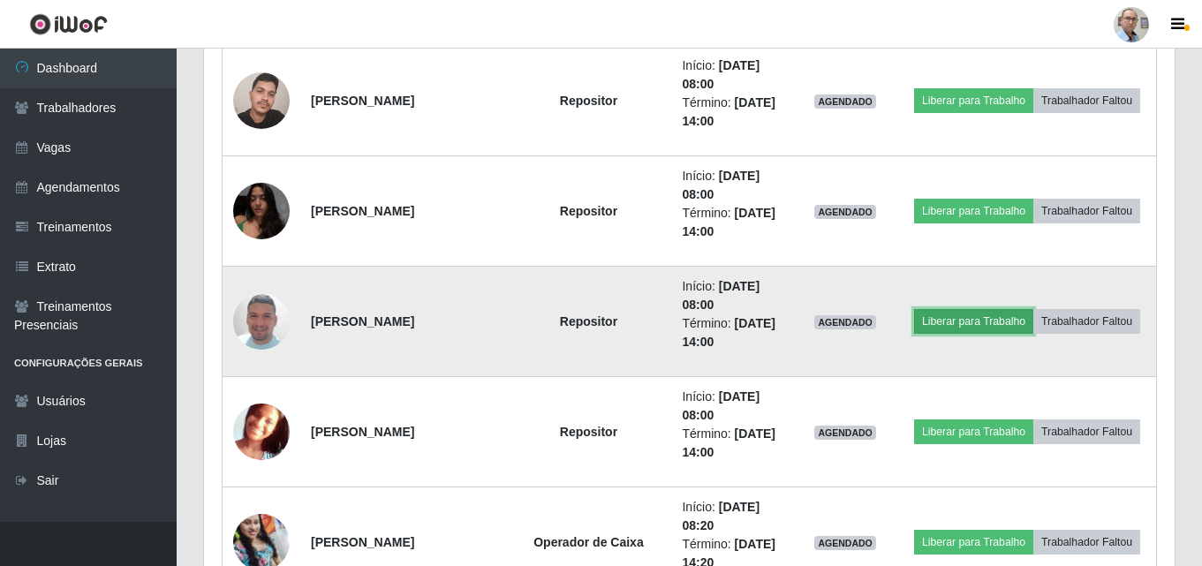
click at [969, 318] on button "Liberar para Trabalho" at bounding box center [973, 321] width 119 height 25
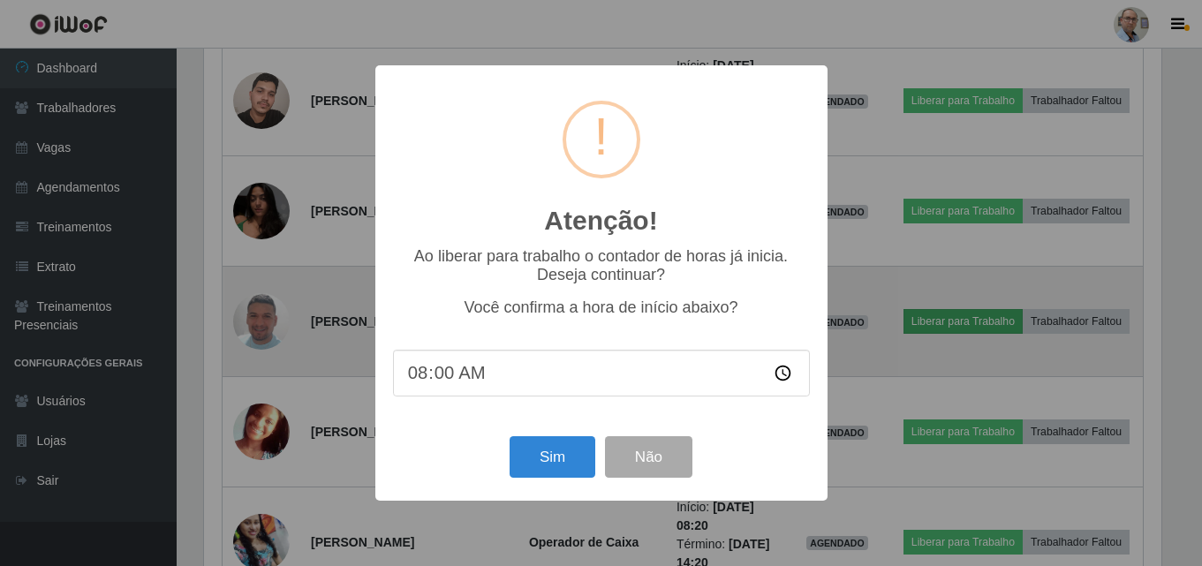
scroll to position [367, 962]
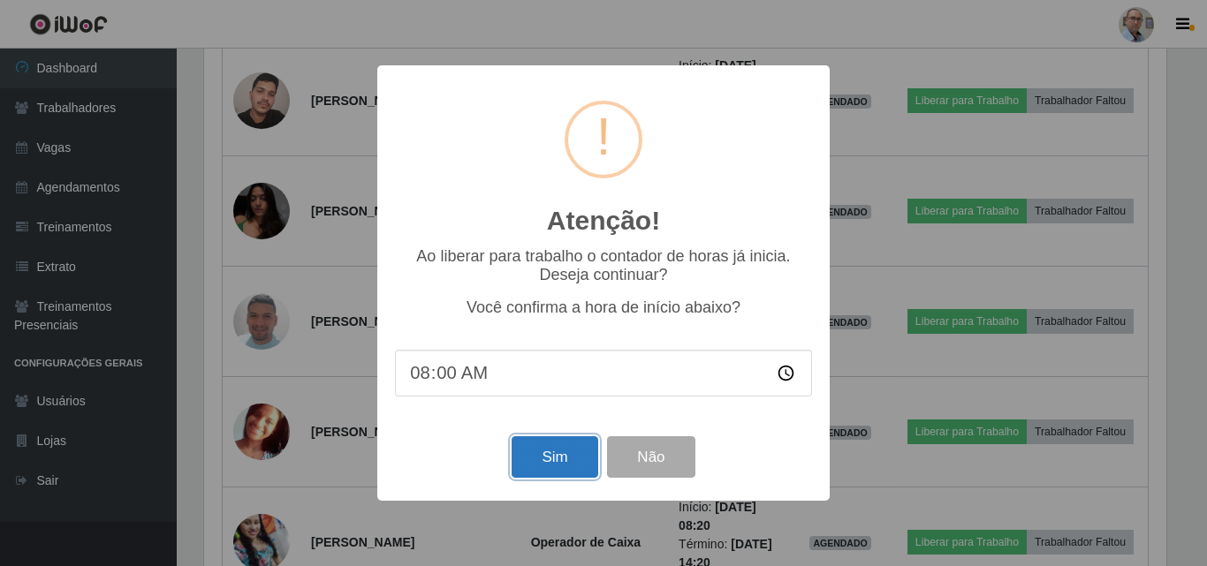
click at [549, 455] on button "Sim" at bounding box center [554, 457] width 86 height 42
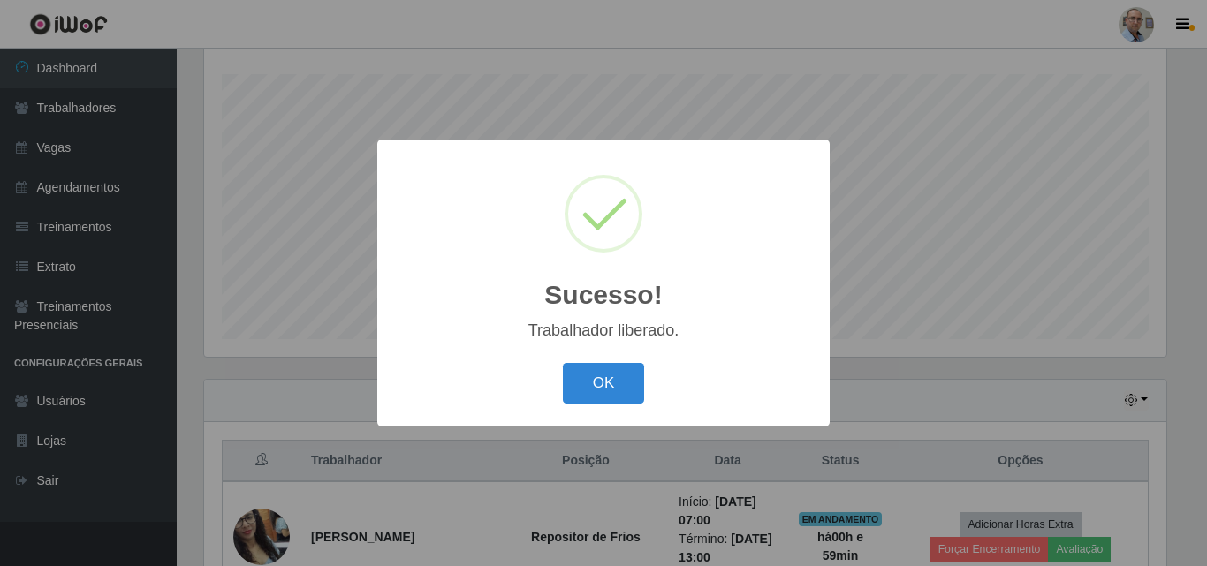
click at [563, 363] on button "OK" at bounding box center [604, 384] width 82 height 42
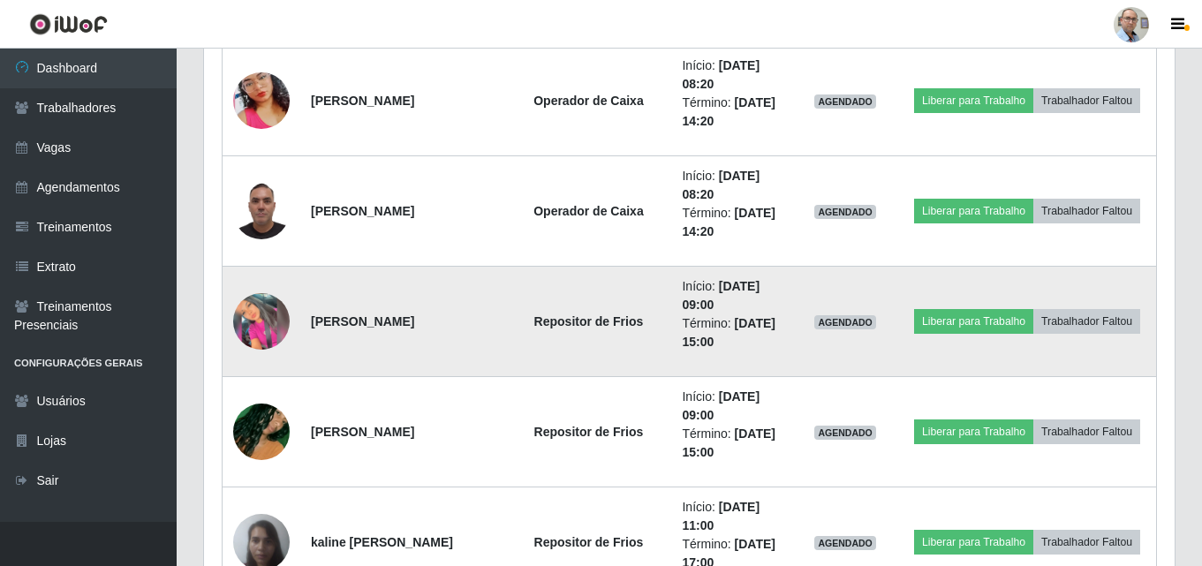
scroll to position [2032, 0]
